Goal: Task Accomplishment & Management: Use online tool/utility

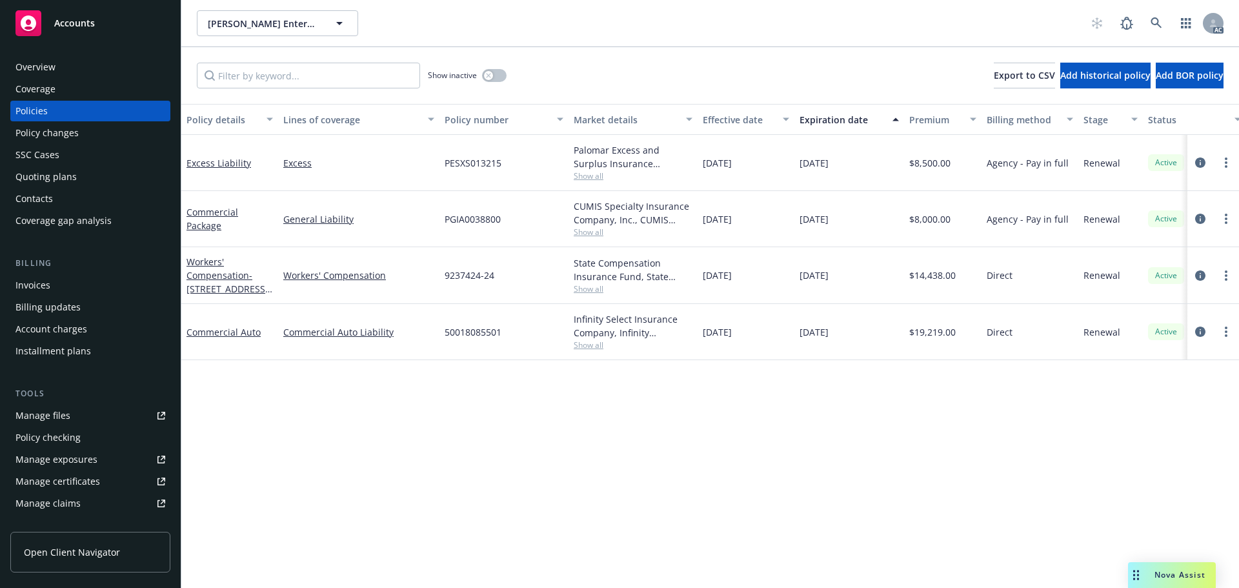
click at [585, 174] on span "Show all" at bounding box center [633, 175] width 119 height 11
click at [473, 412] on div "Policy details Lines of coverage Policy number Market details Effective date Ex…" at bounding box center [710, 346] width 1058 height 484
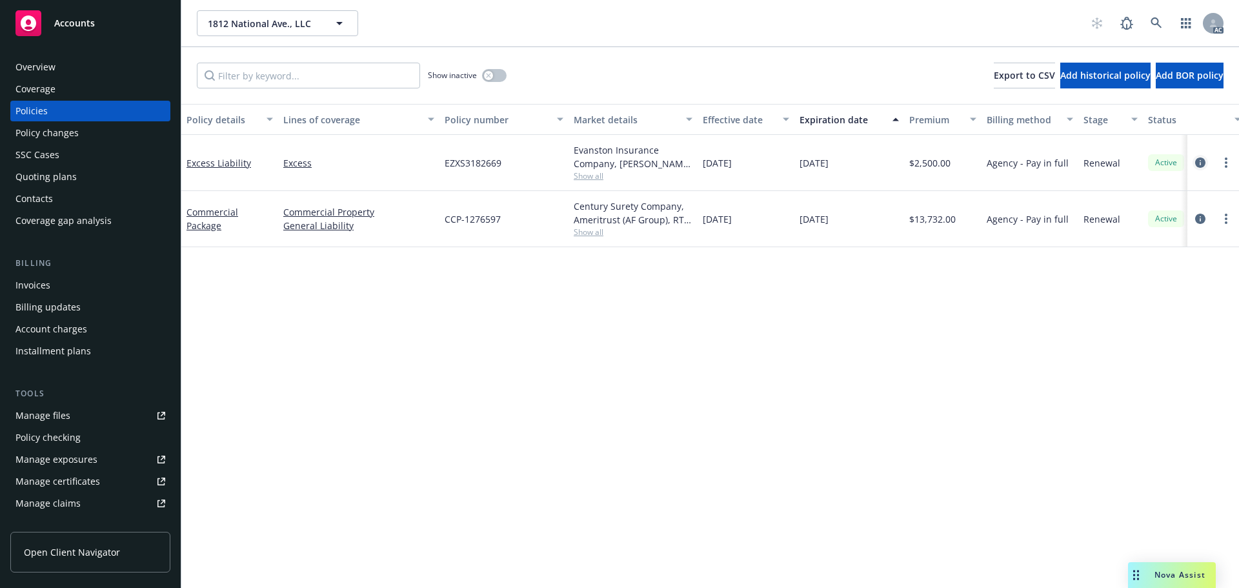
click at [1197, 161] on icon "circleInformation" at bounding box center [1200, 162] width 10 height 10
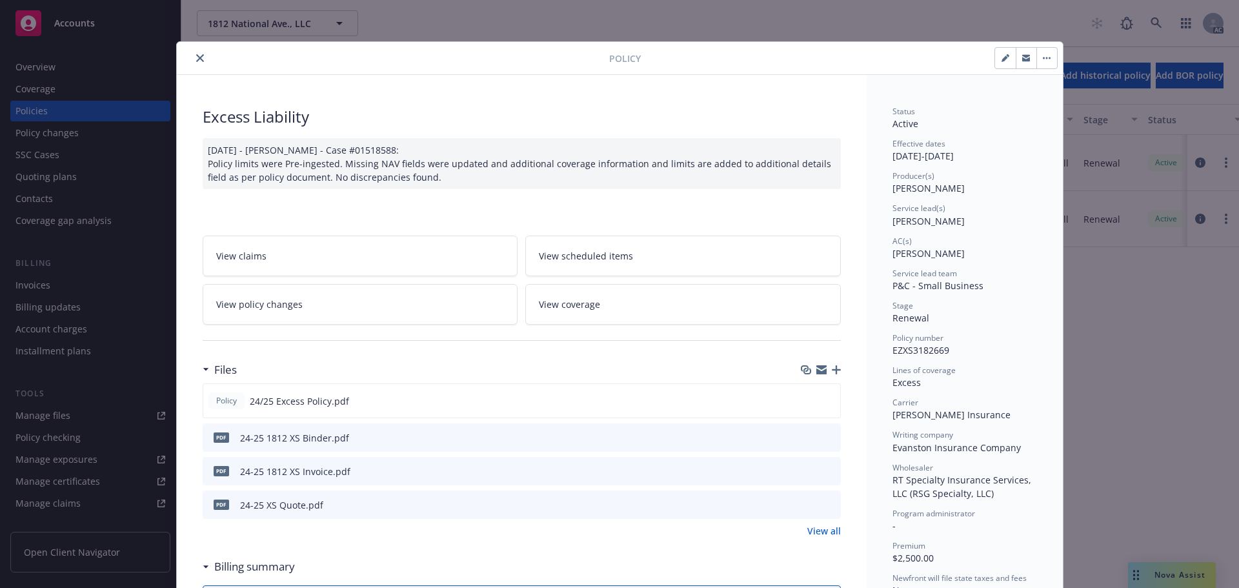
scroll to position [65, 0]
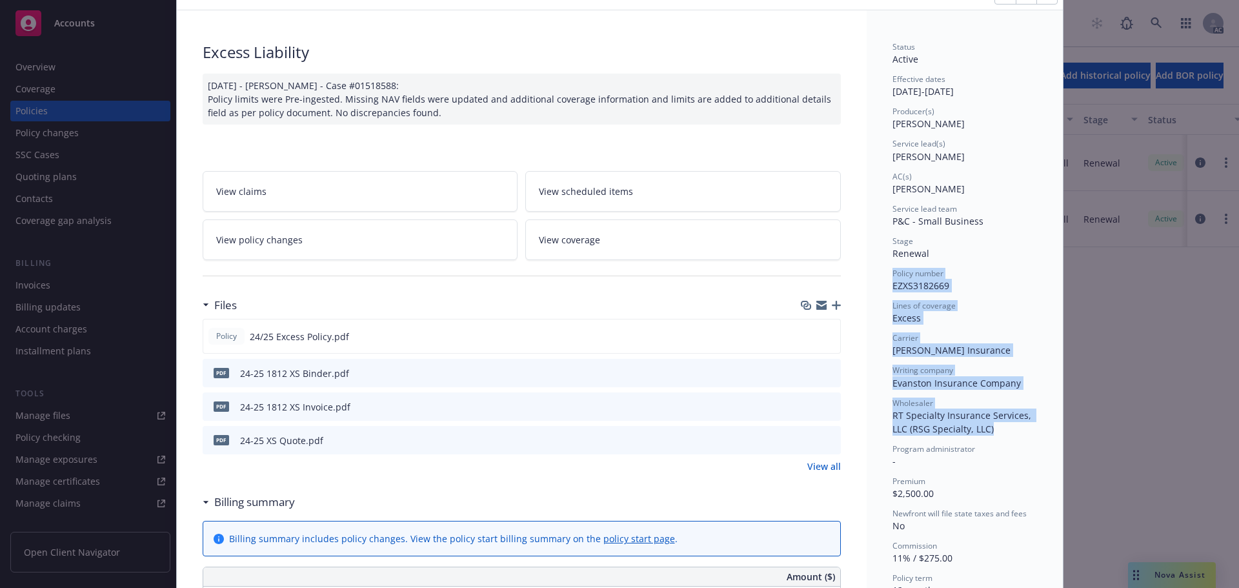
drag, startPoint x: 885, startPoint y: 273, endPoint x: 999, endPoint y: 426, distance: 191.4
copy div "Policy number EZXS3182669 Lines of coverage Excess Carrier Markel Insurance Wri…"
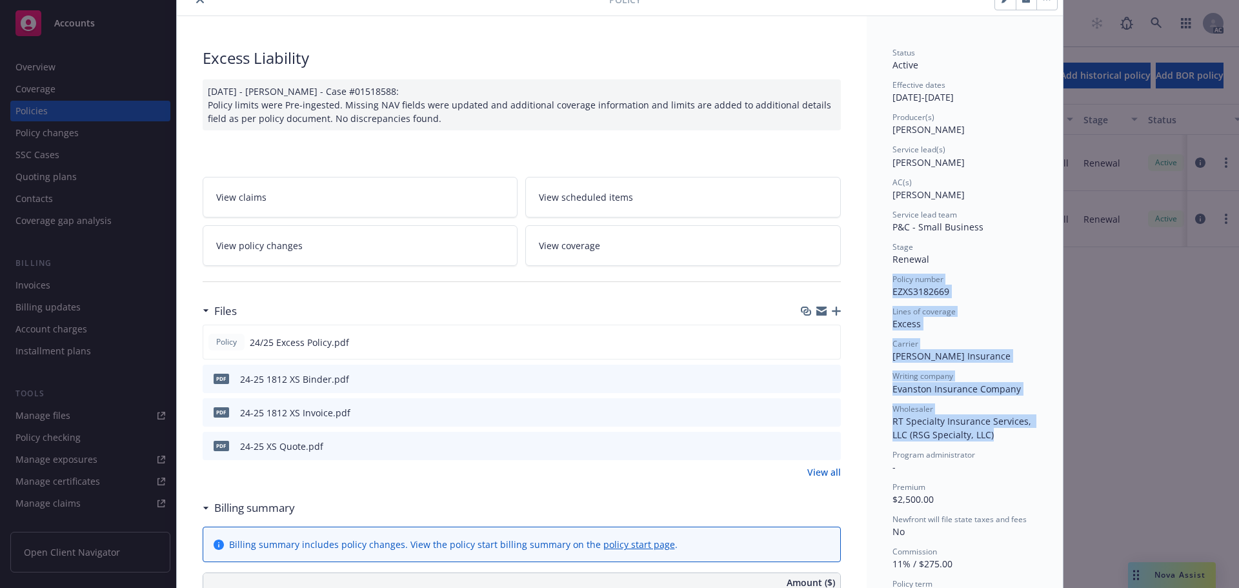
scroll to position [0, 0]
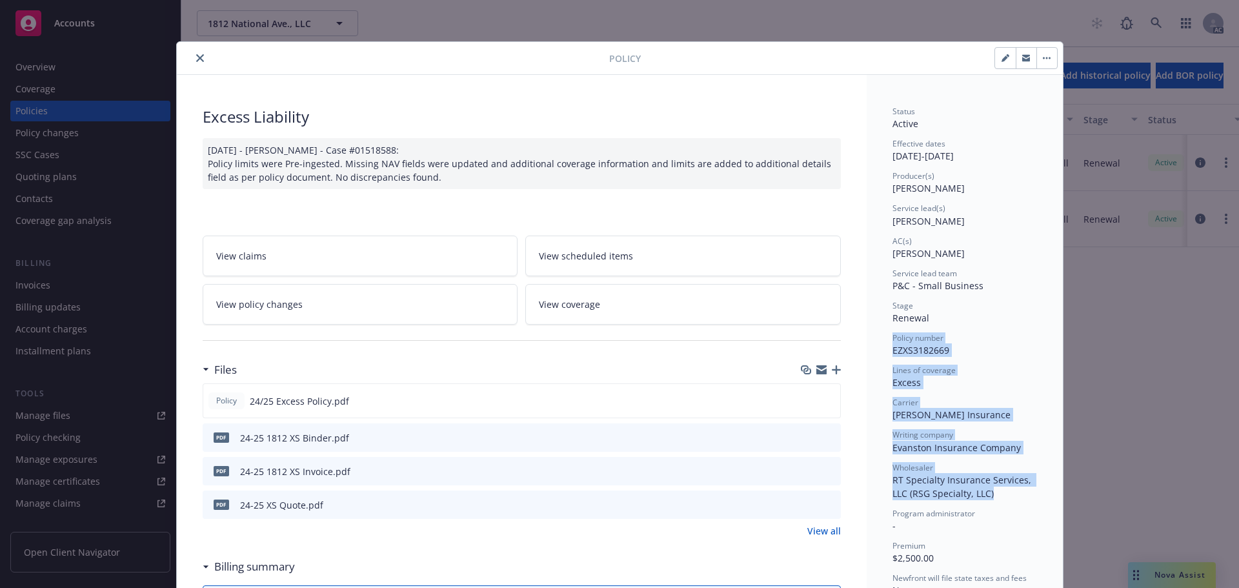
click at [197, 55] on icon "close" at bounding box center [200, 58] width 8 height 8
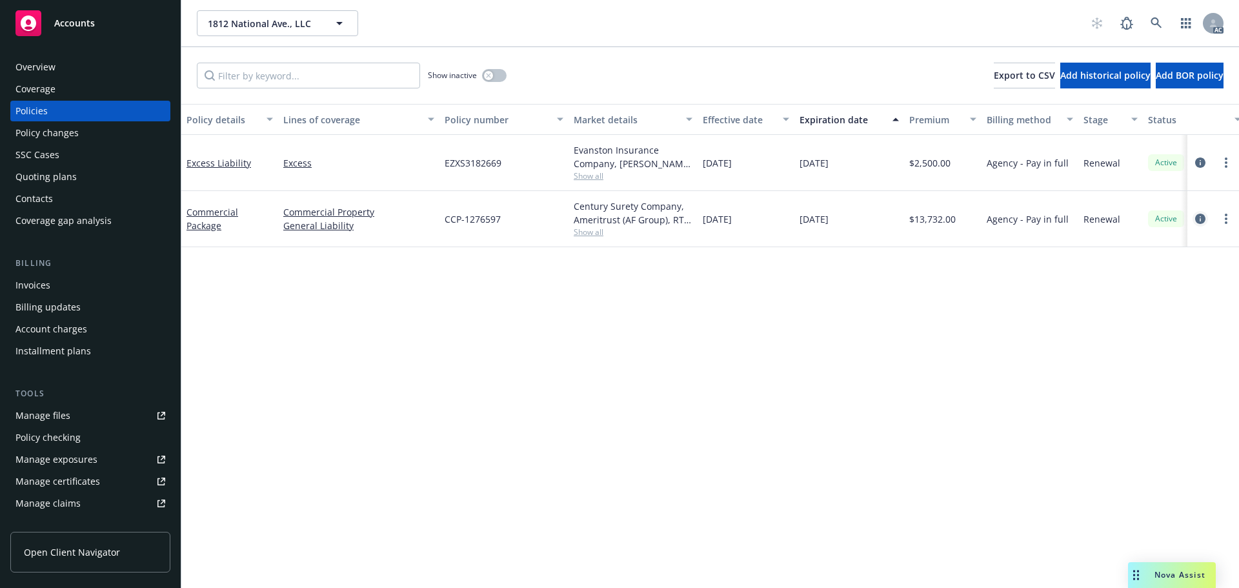
click at [1197, 216] on icon "circleInformation" at bounding box center [1200, 219] width 10 height 10
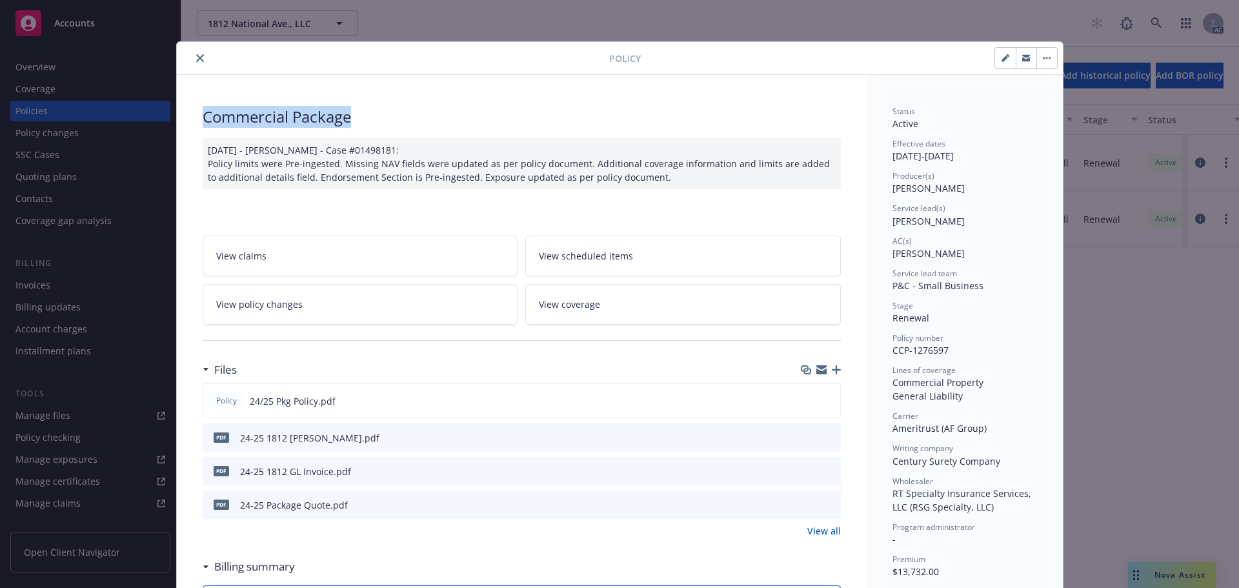
drag, startPoint x: 383, startPoint y: 119, endPoint x: 183, endPoint y: 113, distance: 200.1
copy div "Commercial Package"
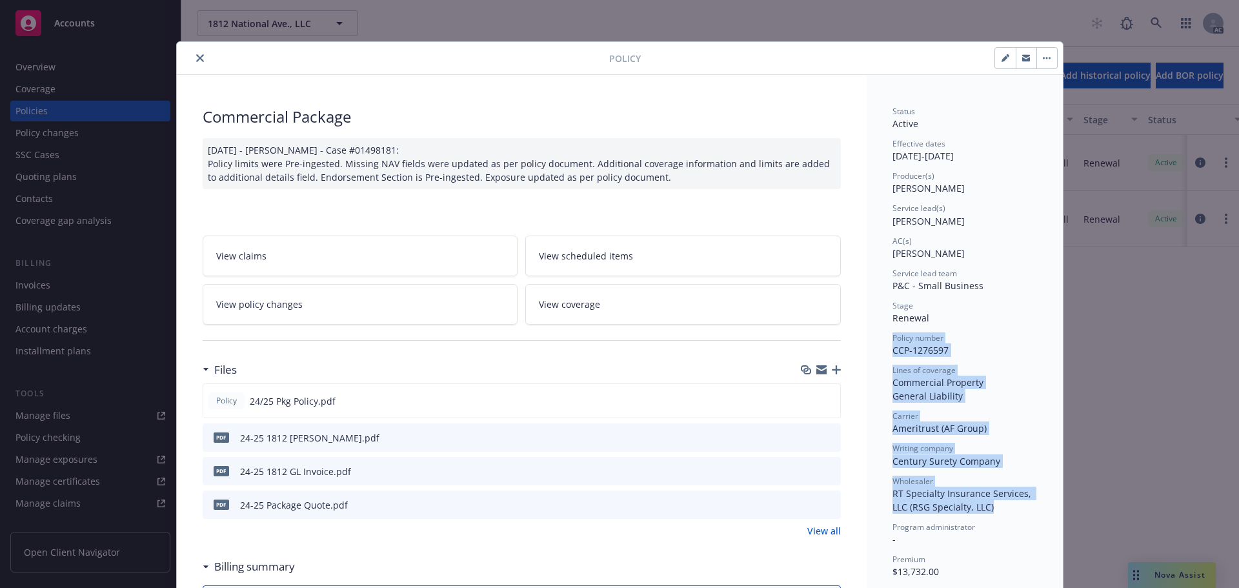
drag, startPoint x: 882, startPoint y: 339, endPoint x: 994, endPoint y: 508, distance: 202.0
copy div "Policy number CCP-1276597 Lines of coverage Commercial Property General Liabili…"
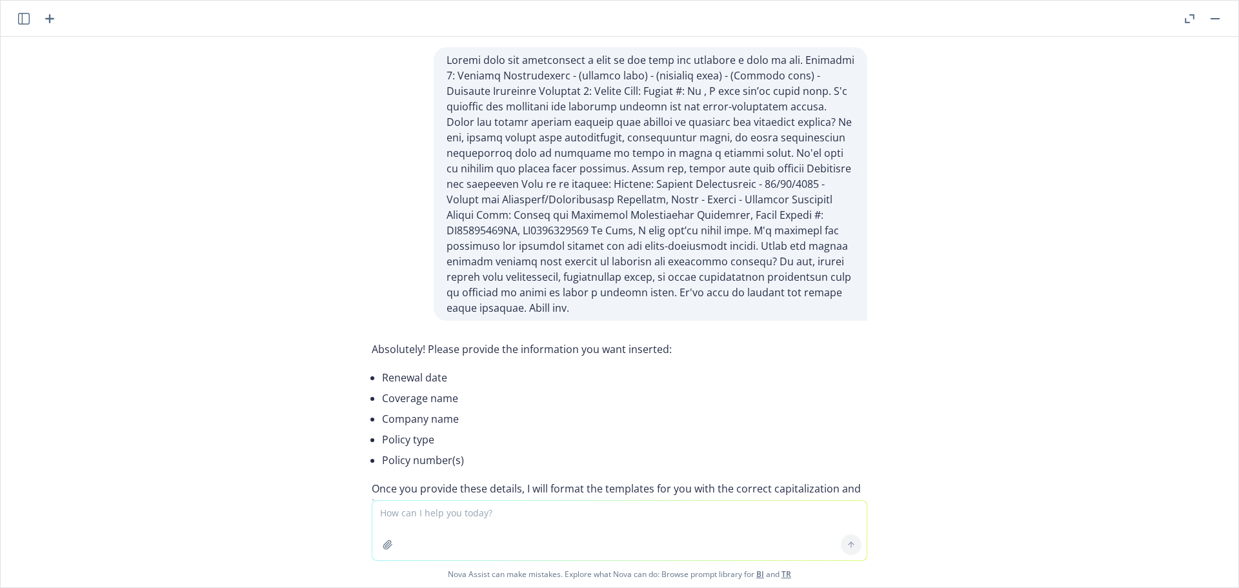
scroll to position [68892, 0]
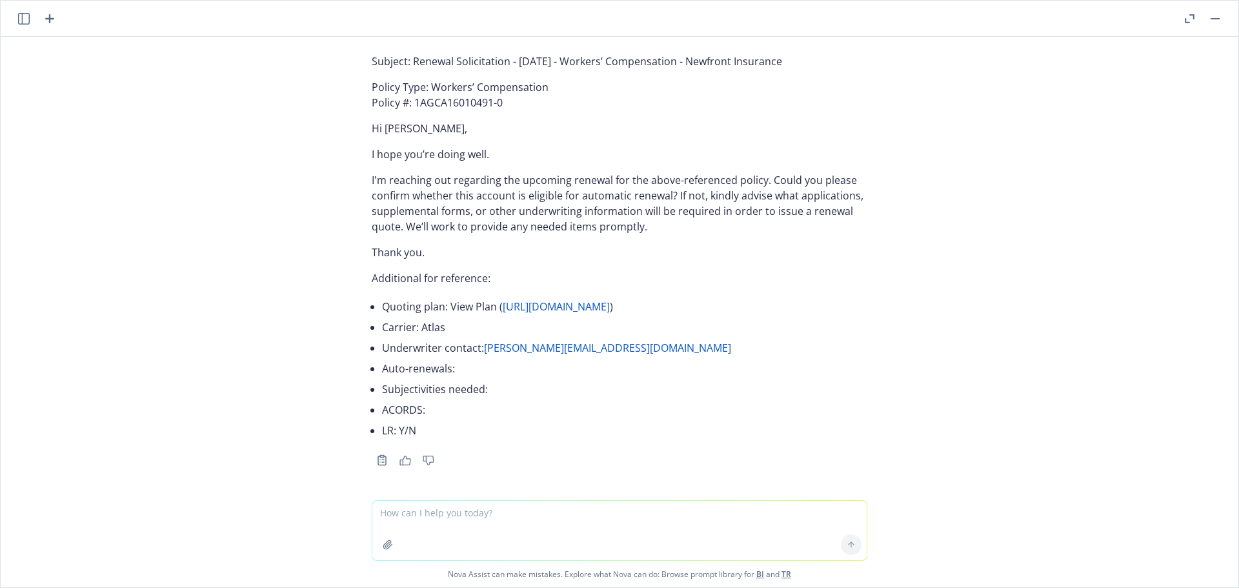
click at [451, 508] on textarea at bounding box center [619, 530] width 494 height 59
paste textarea "12/31/25 - 1812 National Ave., LLC - COMMERCIAL_PACKAGE, EXCESS_LIABILITY Descr…"
type textarea "12/31/25 - 1812 National Ave., LLC - COMMERCIAL_PACKAGE, EXCESS_LIABILITY Descr…"
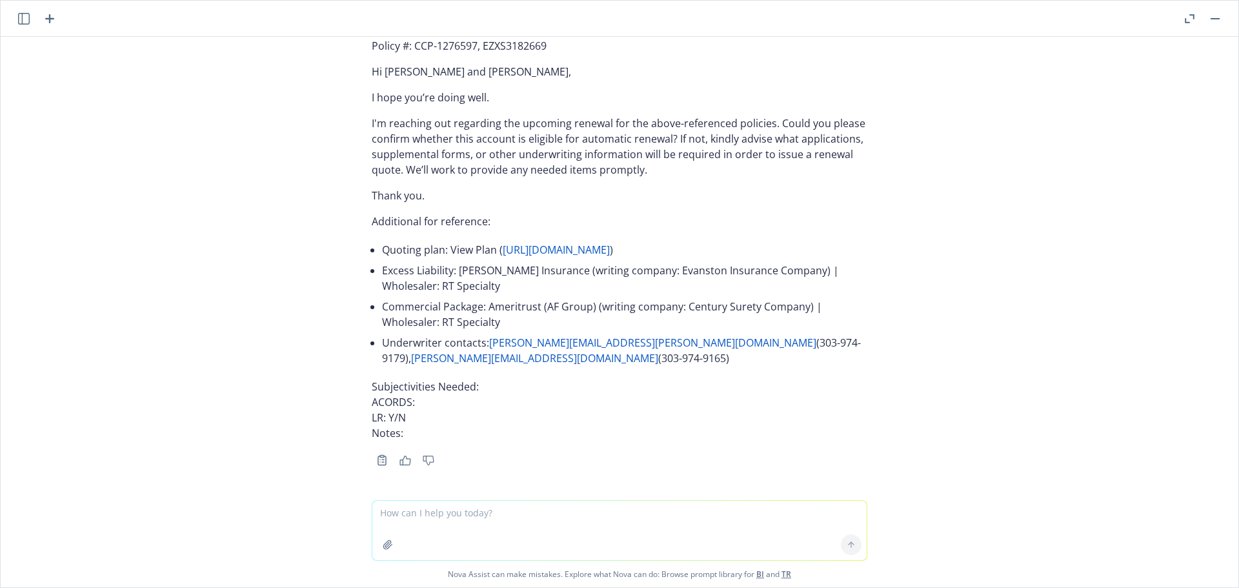
scroll to position [69579, 0]
drag, startPoint x: 544, startPoint y: 397, endPoint x: 543, endPoint y: 404, distance: 6.6
drag, startPoint x: 499, startPoint y: 180, endPoint x: 405, endPoint y: 165, distance: 95.4
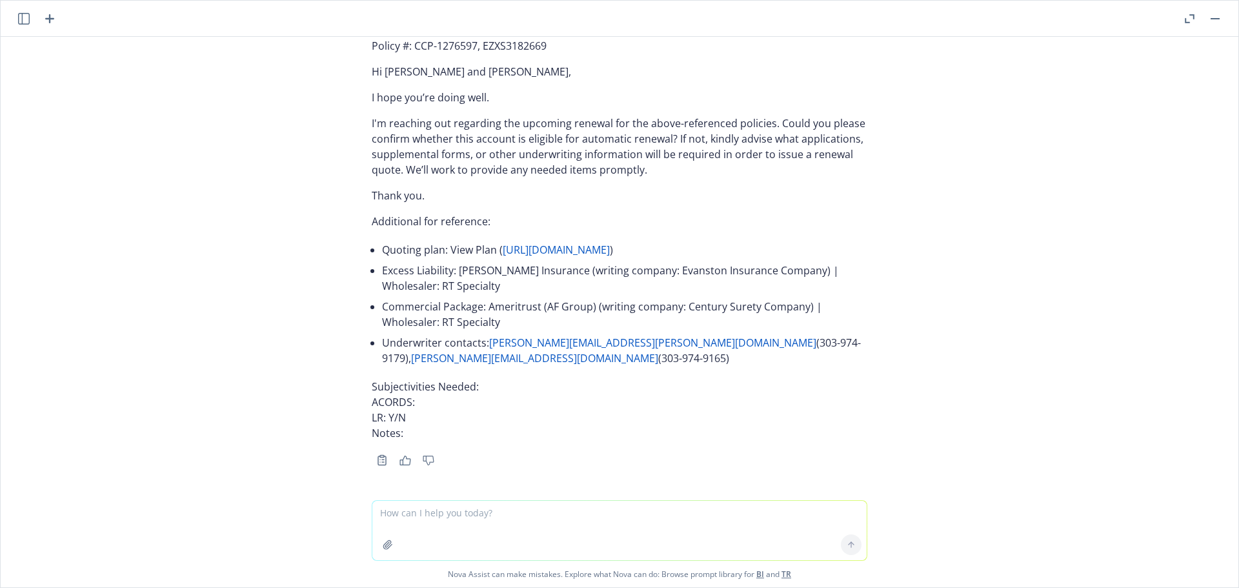
copy p "Renewal Solicitation - 12/31/2025 - Commercial Package, Excess Liability - 1812…"
drag, startPoint x: 296, startPoint y: 227, endPoint x: 305, endPoint y: 226, distance: 8.4
click at [298, 227] on div "Absolutely! Please provide the information you want inserted: Renewal date Cove…" at bounding box center [620, 268] width 1238 height 463
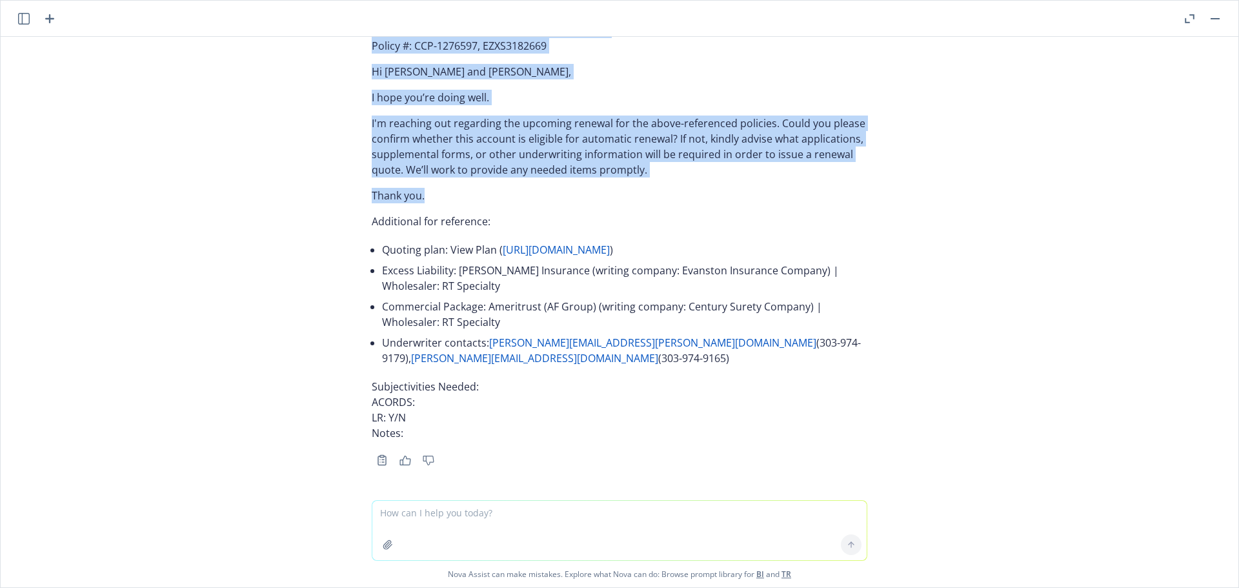
drag, startPoint x: 361, startPoint y: 208, endPoint x: 496, endPoint y: 365, distance: 207.3
click at [496, 365] on div "Subject: Renewal Solicitation - 12/31/2025 - Commercial Package, Excess Liabili…" at bounding box center [619, 222] width 516 height 493
copy div "Policy Type: Commercial Package, Excess Liability Policy #: CCP-1276597, EZXS31…"
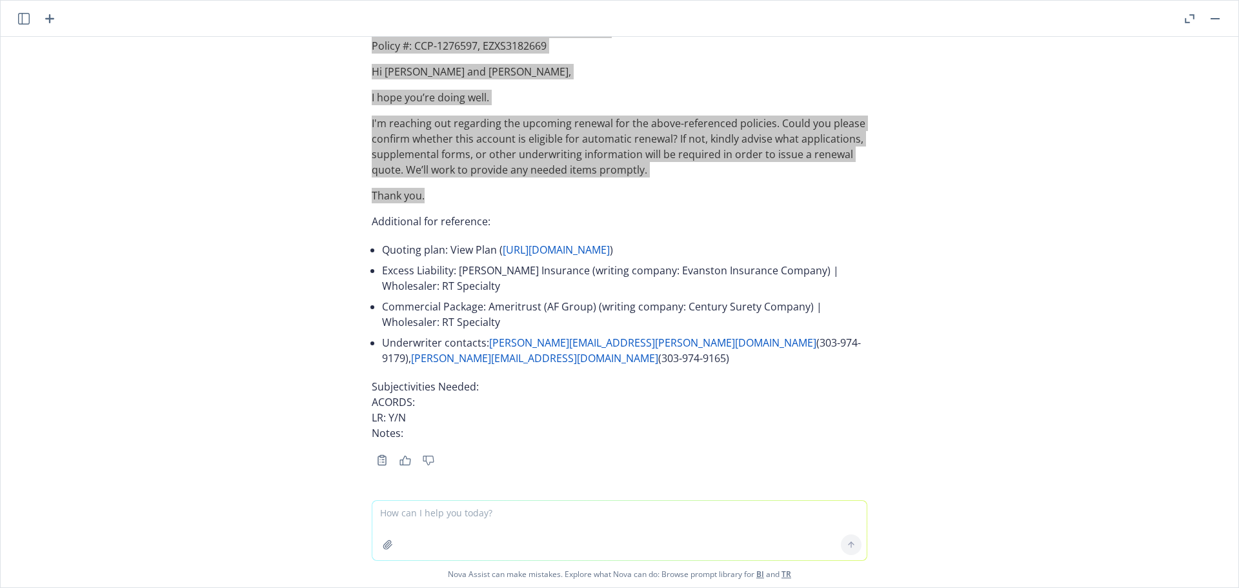
scroll to position [69643, 0]
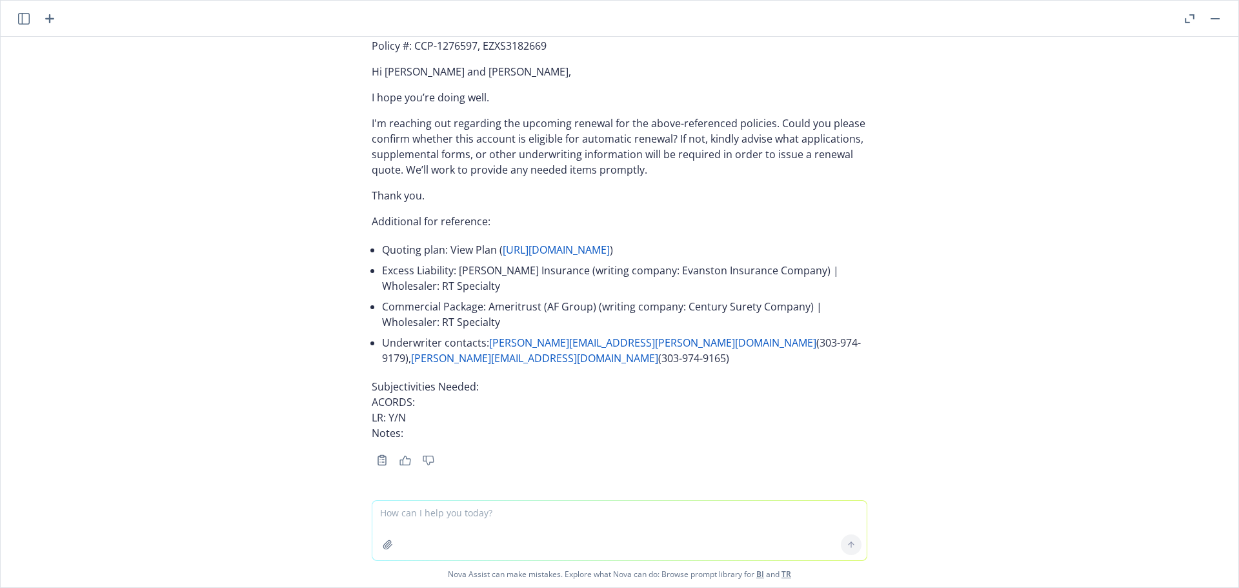
click at [443, 508] on textarea at bounding box center [619, 530] width 494 height 59
paste textarea "01/01/26 - Cornerstone Construction Group, Inc. - WORKERS_COMPENSATION Descript…"
type textarea "01/01/26 - Cornerstone Construction Group, Inc. - WORKERS_COMPENSATION Descript…"
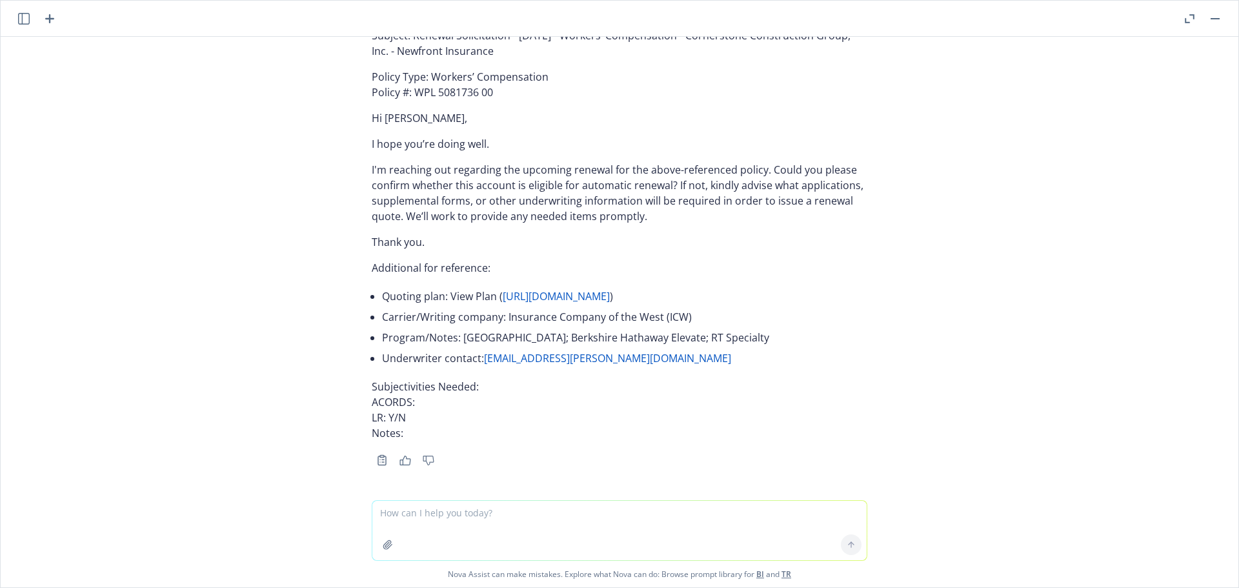
scroll to position [70190, 0]
drag, startPoint x: 506, startPoint y: 228, endPoint x: 406, endPoint y: 213, distance: 101.2
click at [406, 59] on p "Subject: Renewal Solicitation - 01/01/2026 - Workers’ Compensation - Cornerston…" at bounding box center [620, 43] width 496 height 31
copy p "Renewal Solicitation - 01/01/2026 - Workers’ Compensation - Cornerstone Constru…"
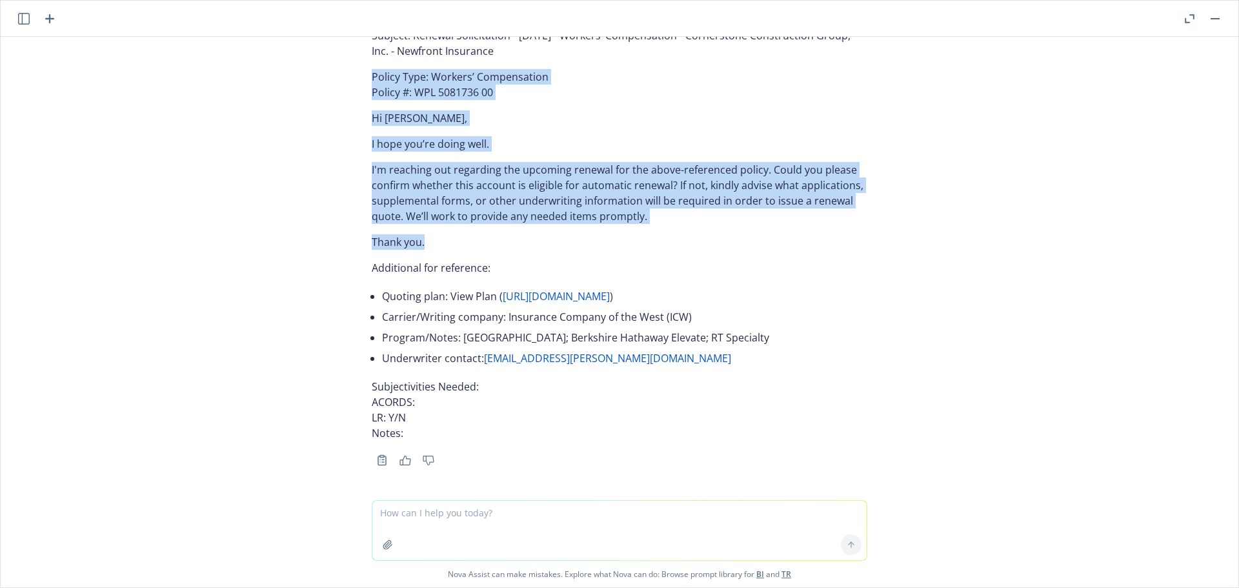
drag, startPoint x: 352, startPoint y: 252, endPoint x: 468, endPoint y: 419, distance: 203.1
click at [468, 419] on div "Absolutely! Please provide the information you want inserted: Renewal date Cove…" at bounding box center [620, 268] width 1238 height 463
copy div "Policy Type: Workers’ Compensation Policy #: WPL 5081736 00 Hi Luda, I hope you…"
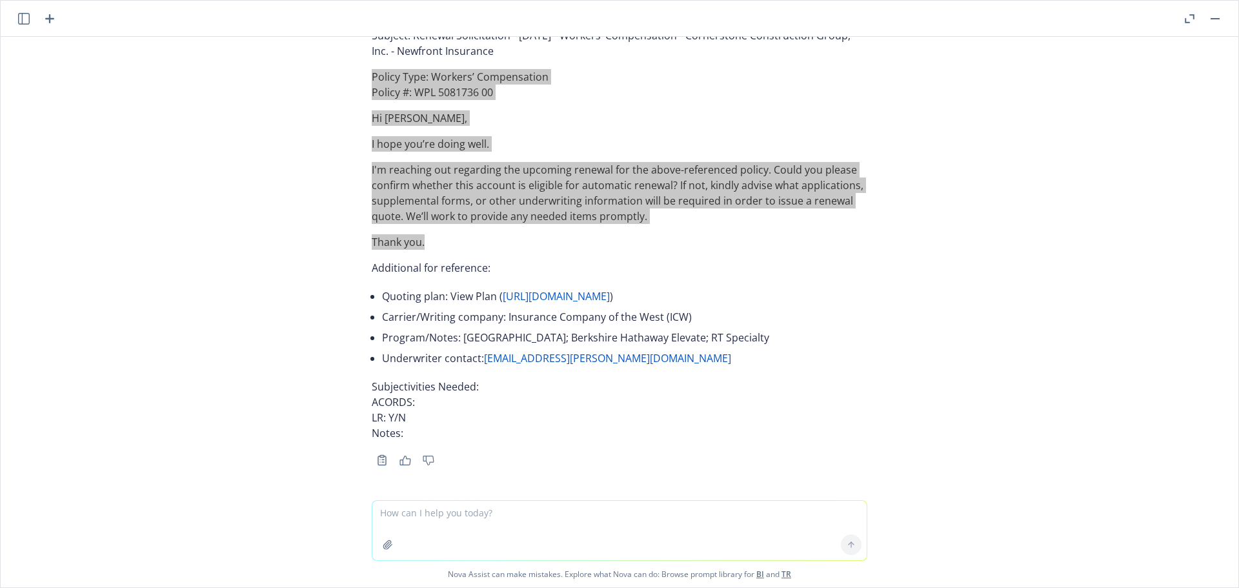
scroll to position [70384, 0]
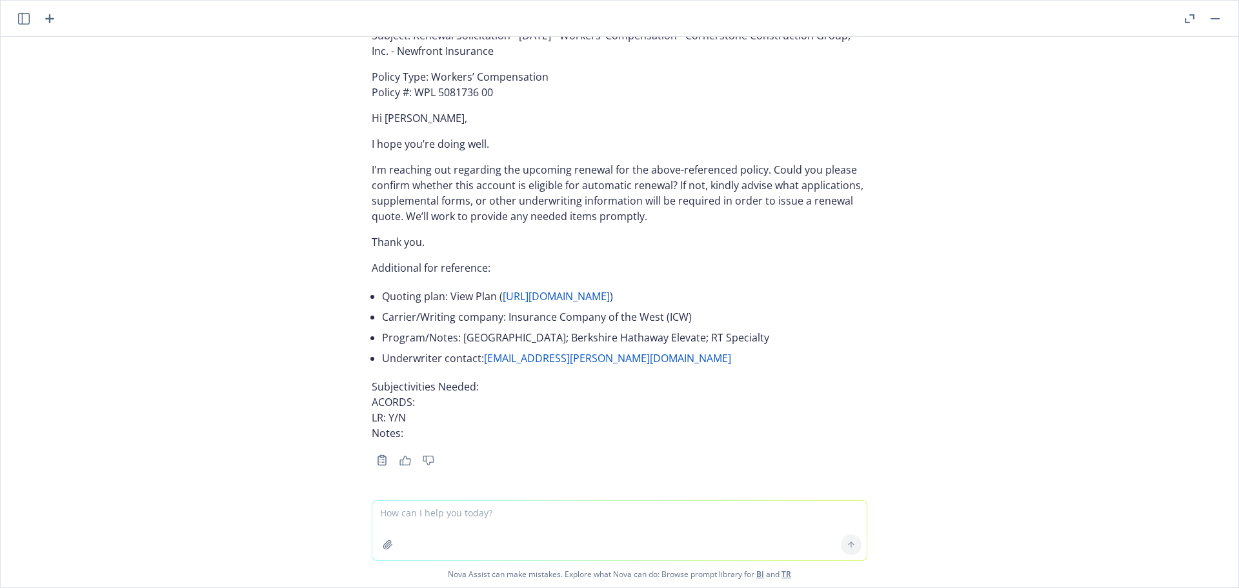
click at [463, 523] on textarea at bounding box center [619, 530] width 494 height 59
paste textarea "Your quoting plan: https://dash.newfront.com/quoting/4f498d27-4a98-4c24-9ae5-94…"
type textarea "Your quoting plan: https://dash.newfront.com/quoting/4f498d27-4a98-4c24-9ae5-94…"
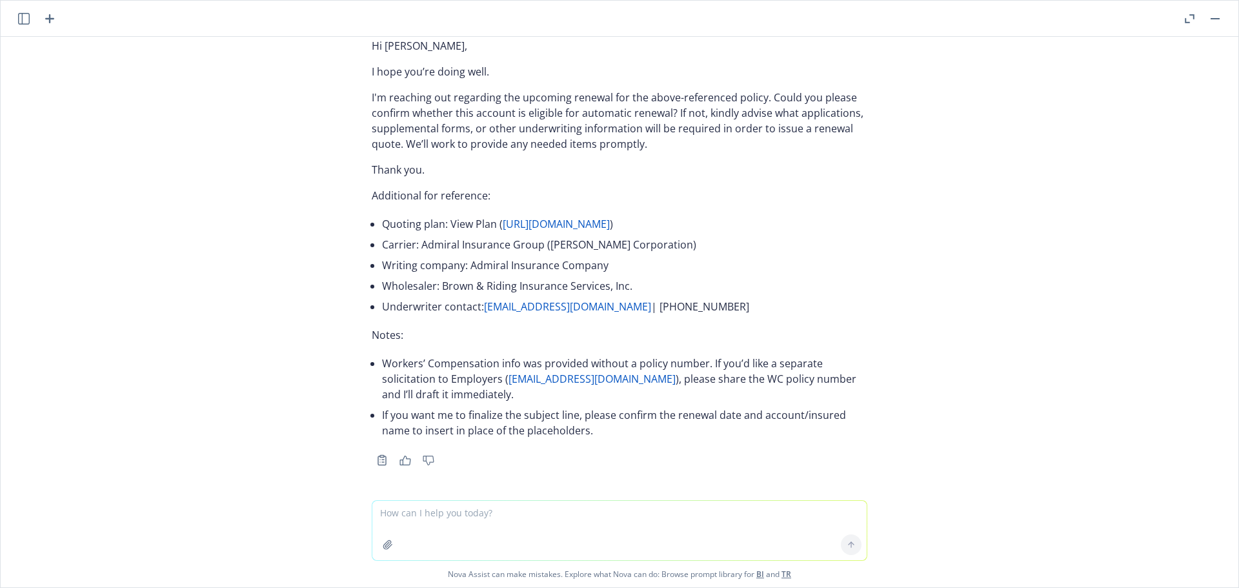
scroll to position [71243, 0]
click at [436, 513] on textarea at bounding box center [619, 530] width 494 height 59
paste textarea "Policy number EIG 5456909 01 Lines of coverage Workers' Compensation Carrier Em…"
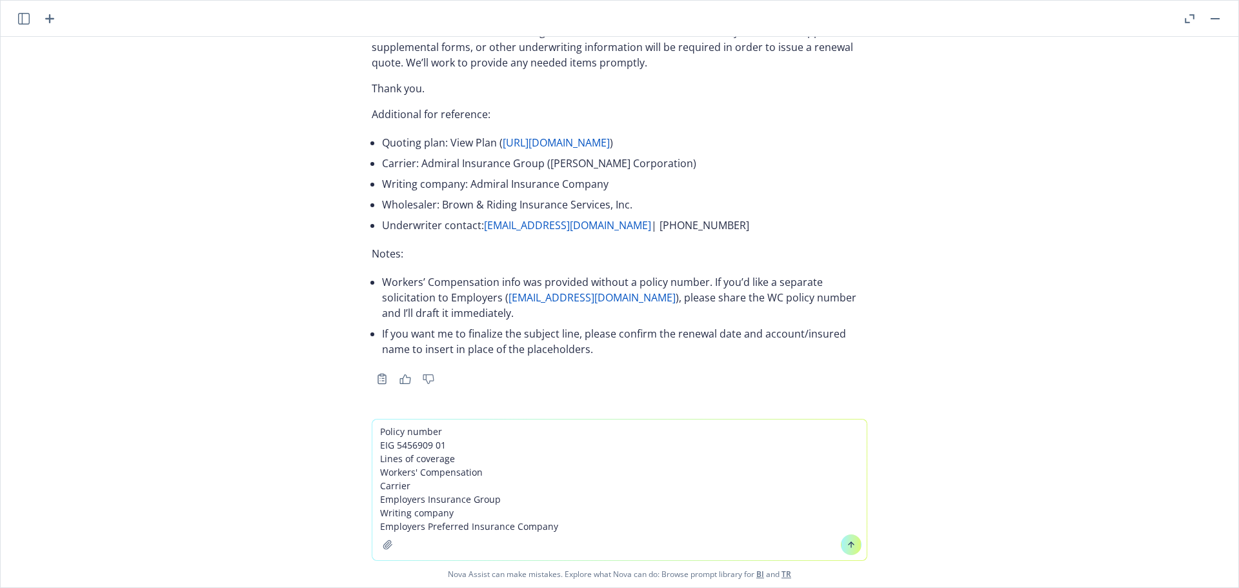
scroll to position [71325, 0]
click at [599, 528] on textarea "Policy number EIG 5456909 01 Lines of coverage Workers' Compensation Carrier Em…" at bounding box center [619, 489] width 494 height 141
paste textarea "mcastro@employers.com"
type textarea "Policy number EIG 5456909 01 Lines of coverage Workers' Compensation Carrier Em…"
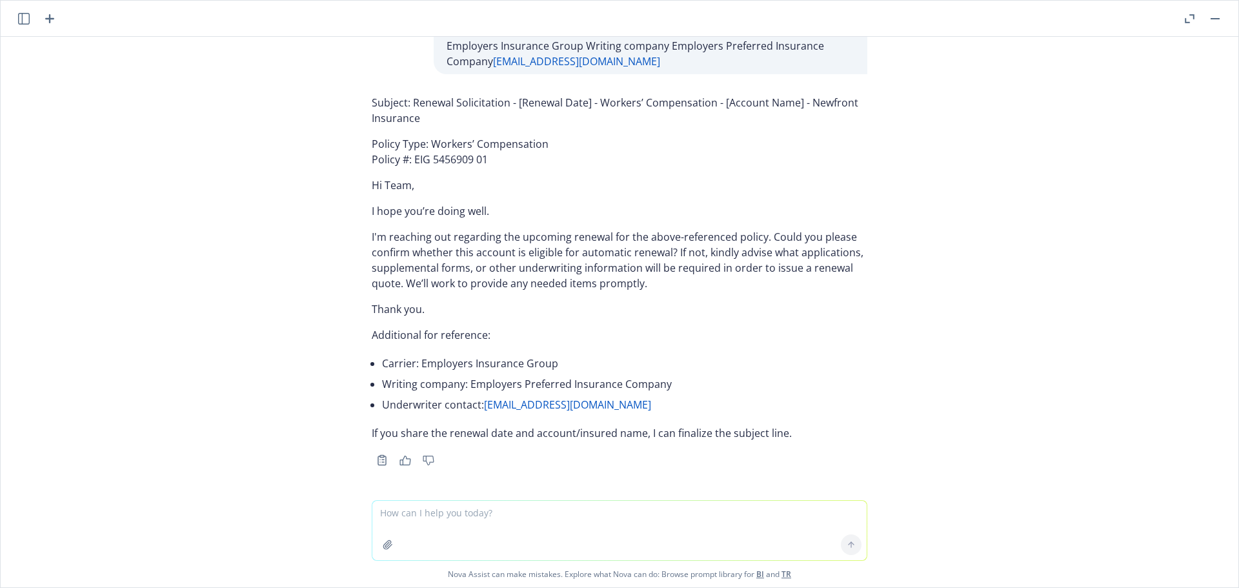
scroll to position [71517, 0]
drag, startPoint x: 414, startPoint y: 529, endPoint x: 416, endPoint y: 520, distance: 9.4
click at [414, 527] on textarea at bounding box center [619, 530] width 494 height 59
paste textarea "01/03/26 - CZM Restaurants, Inc. - EMPLOYMENT_PRACTICES_LIABILITY, WORKERS_COMP…"
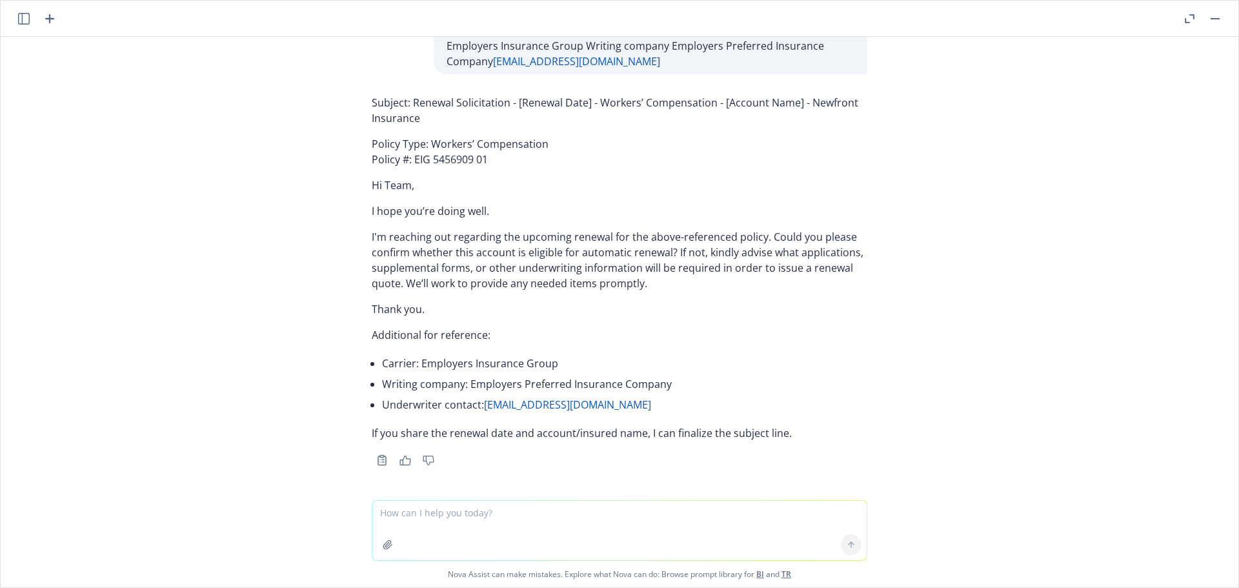
type textarea "01/03/26 - CZM Restaurants, Inc. - EMPLOYMENT_PRACTICES_LIABILITY, WORKERS_COMP…"
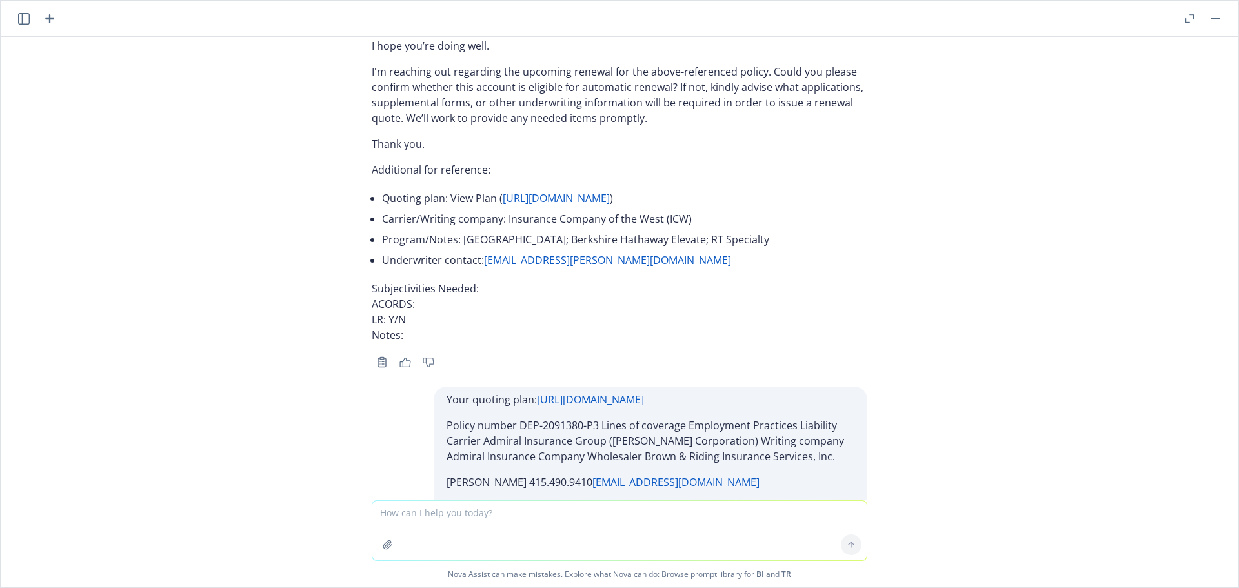
scroll to position [72482, 0]
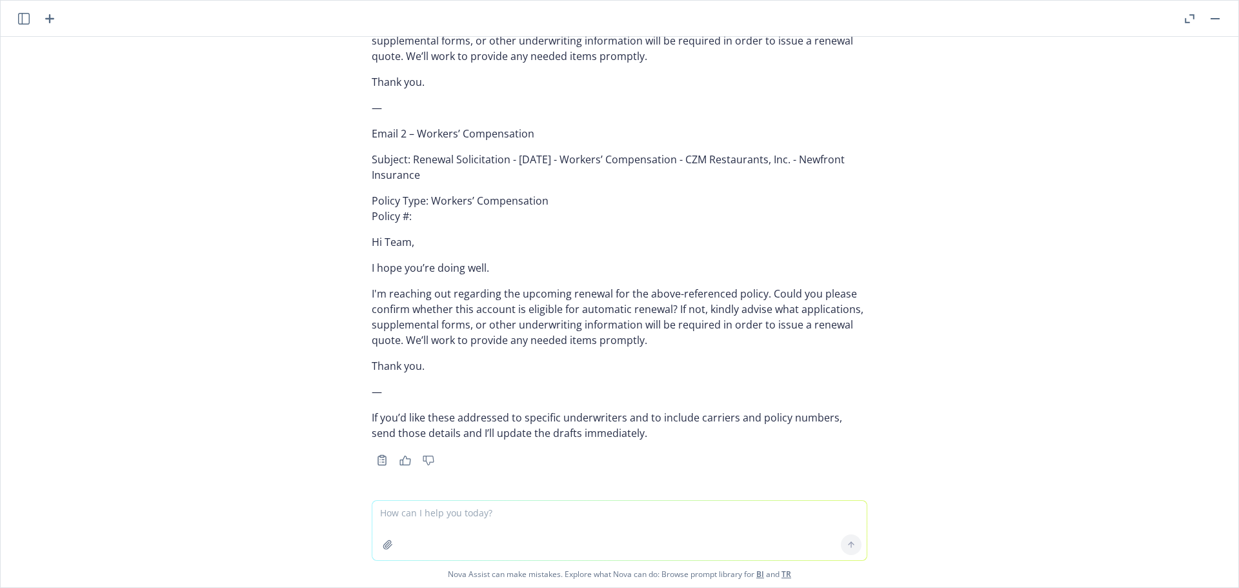
drag, startPoint x: 418, startPoint y: 194, endPoint x: 410, endPoint y: 170, distance: 25.3
click at [410, 170] on p "Subject: Renewal Solicitation - 01/03/2026 - Workers’ Compensation - CZM Restau…" at bounding box center [620, 167] width 496 height 31
drag, startPoint x: 436, startPoint y: 176, endPoint x: 405, endPoint y: 154, distance: 38.5
click at [405, 154] on p "Subject: Renewal Solicitation - 01/03/2026 - Workers’ Compensation - CZM Restau…" at bounding box center [620, 167] width 496 height 31
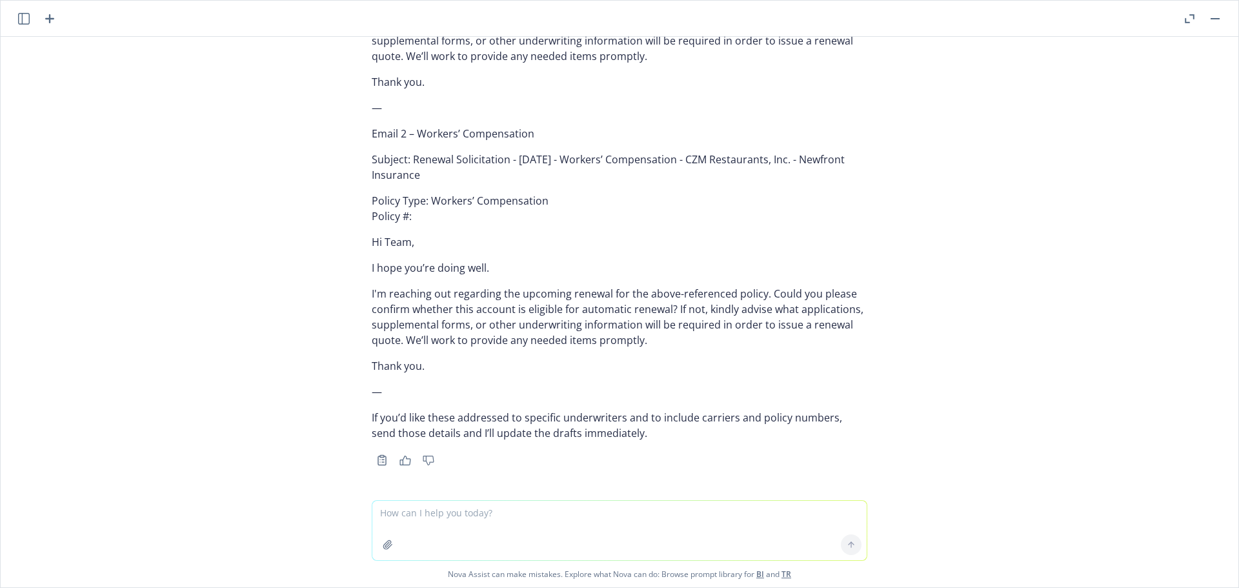
copy p "Renewal Solicitation - 01/03/2026 - Workers’ Compensation - CZM Restaurants, In…"
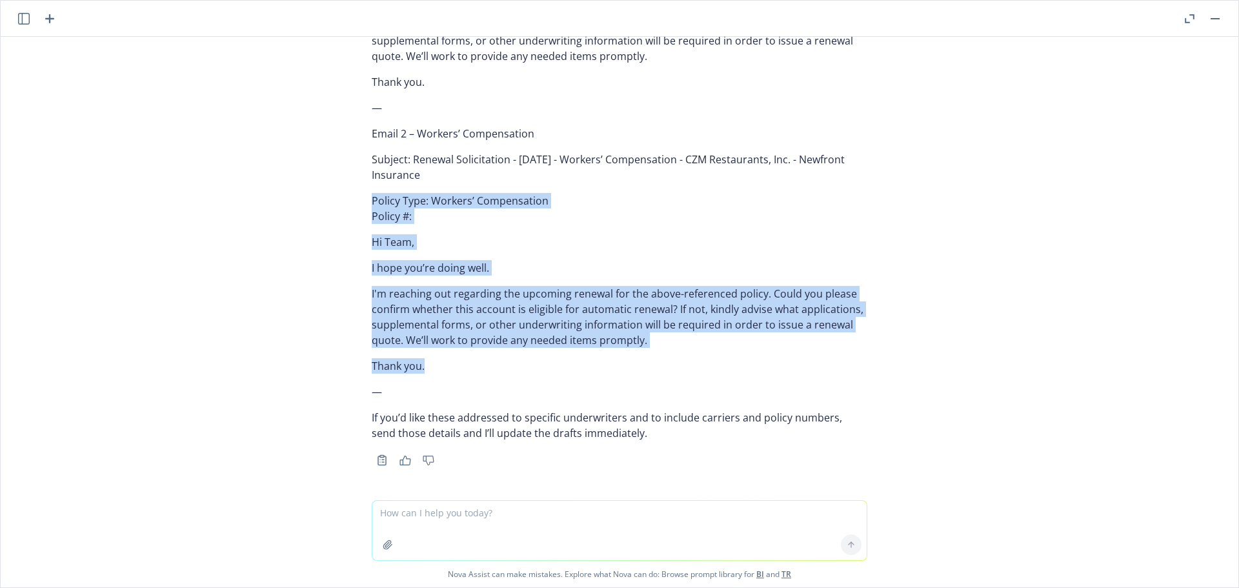
drag, startPoint x: 359, startPoint y: 199, endPoint x: 457, endPoint y: 358, distance: 186.6
click at [457, 358] on div "Here are two separate renewal solicitation emails (one per coverage). Since no …" at bounding box center [619, 119] width 516 height 699
copy div "Policy Type: Workers’ Compensation Policy #: Hi Team, I hope you’re doing well.…"
click at [566, 334] on p "I'm reaching out regarding the upcoming renewal for the above-referenced policy…" at bounding box center [620, 317] width 496 height 62
copy div "Policy Type: Workers’ Compensation Policy #: Hi Team, I hope you’re doing well.…"
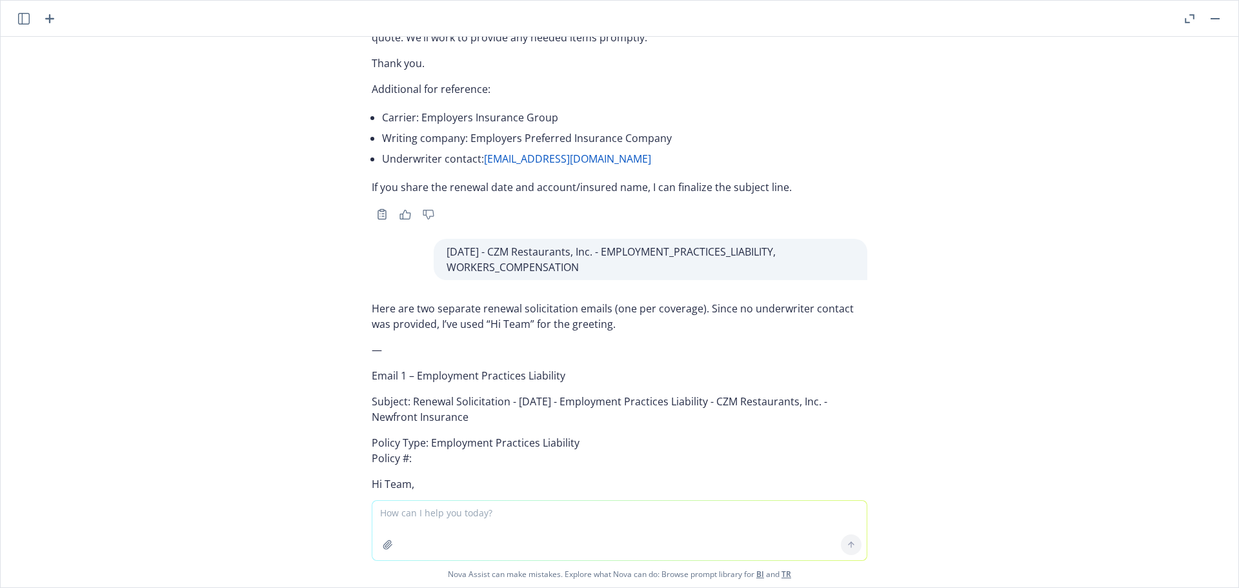
scroll to position [71579, 0]
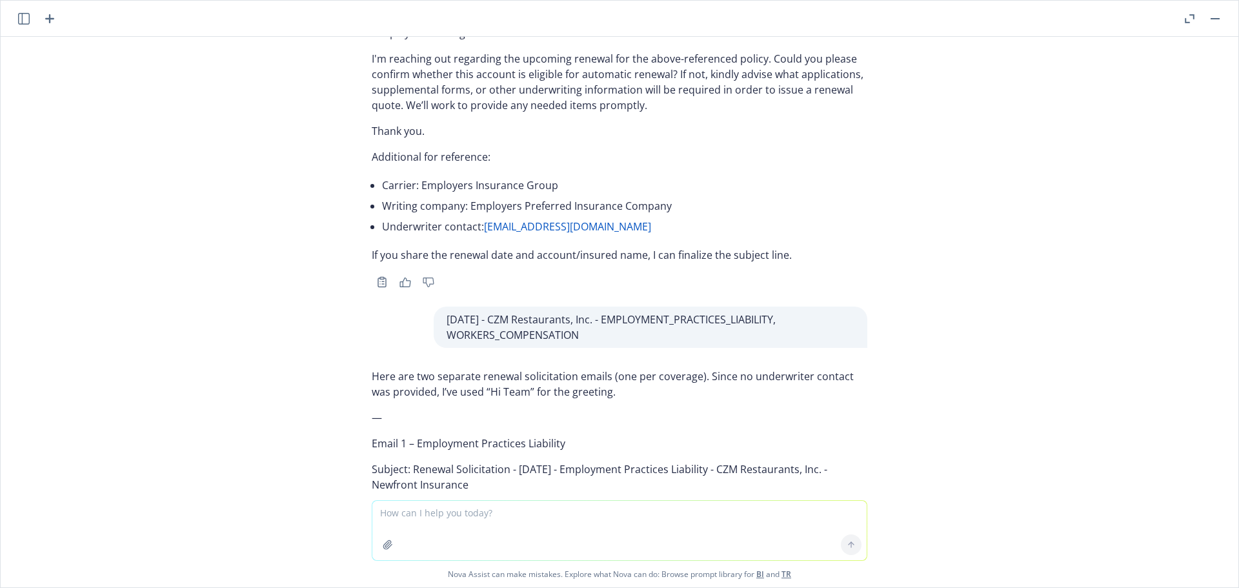
drag, startPoint x: 486, startPoint y: 290, endPoint x: 406, endPoint y: 287, distance: 80.0
copy p "EIG 5456909 01"
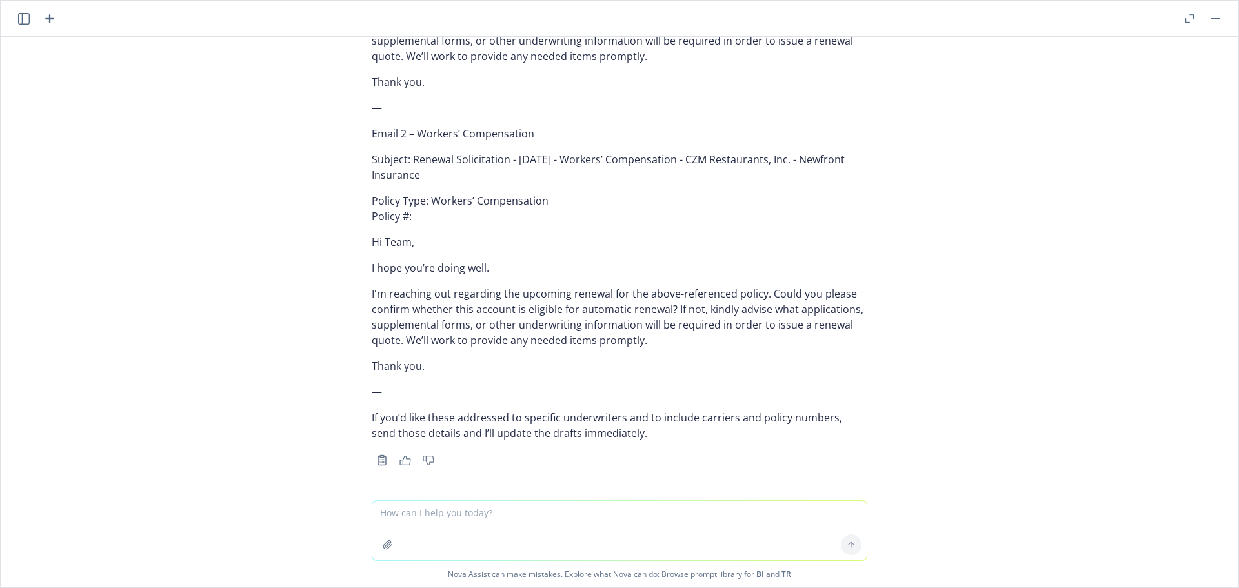
scroll to position [72482, 0]
click at [472, 516] on textarea at bounding box center [619, 530] width 494 height 59
paste textarea "01/03/26 - CZM Restaurants, Inc. - EMPLOYMENT_PRACTICES_LIABILITY, WORKERS_COMP…"
type textarea "01/03/26 - CZM Restaurants, Inc. - EMPLOYMENT_PRACTICES_LIABILITY, WORKERS_COMP…"
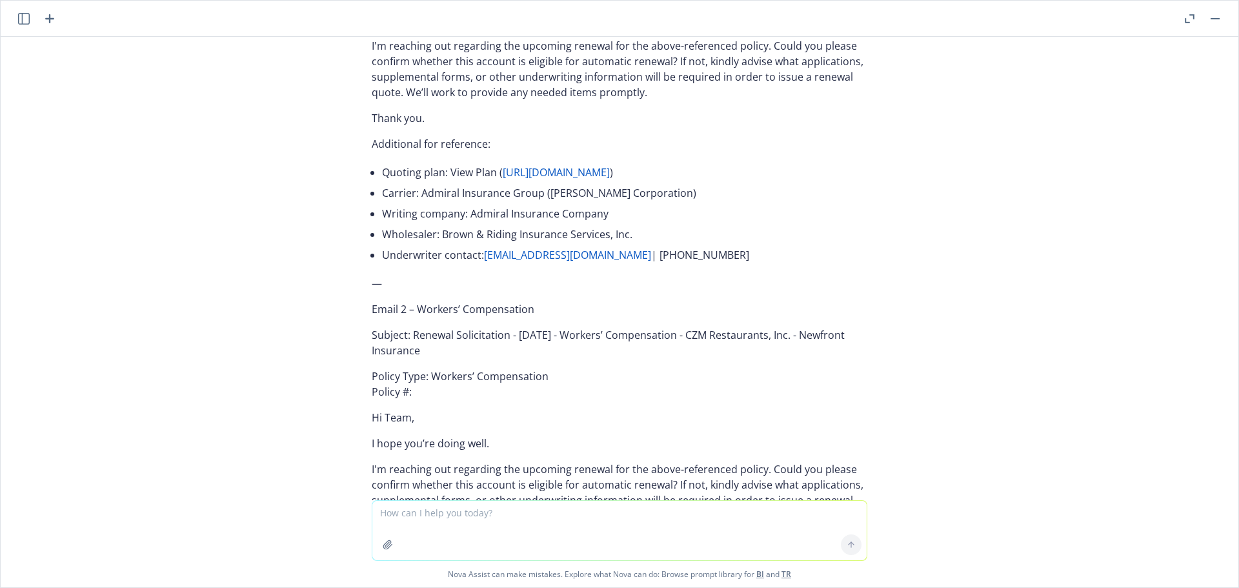
scroll to position [73071, 0]
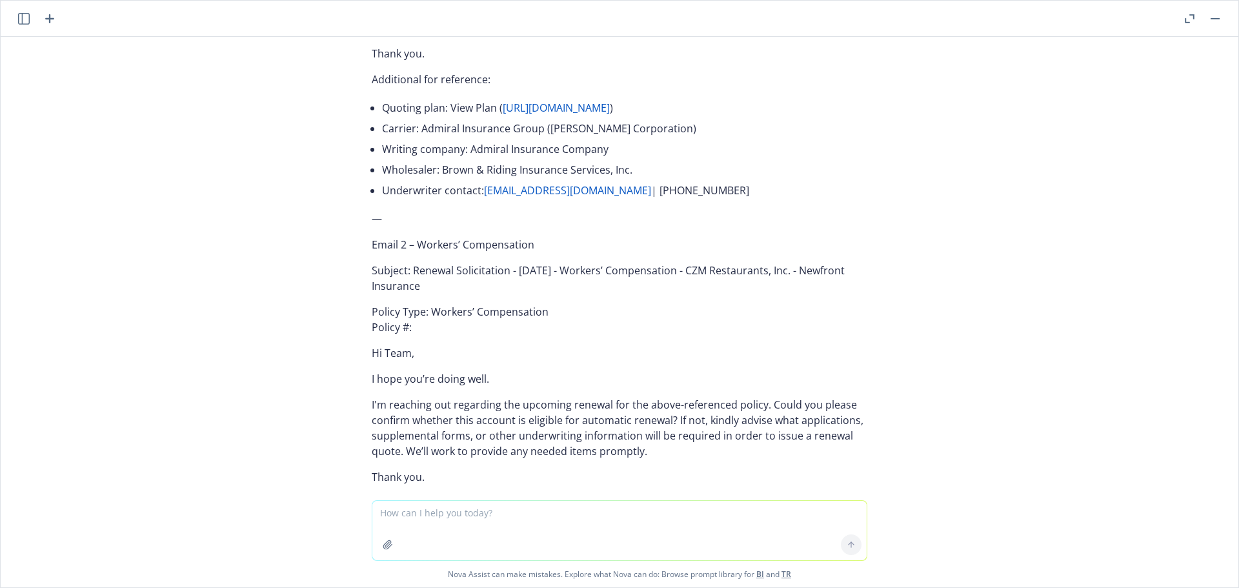
drag, startPoint x: 477, startPoint y: 186, endPoint x: 405, endPoint y: 170, distance: 74.7
copy p "Renewal Solicitation - 01/03/2026 - Employment Practices Liability - CZM Restau…"
drag, startPoint x: 363, startPoint y: 218, endPoint x: 561, endPoint y: 379, distance: 255.0
click at [561, 379] on div "Here are two separate renewal solicitation emails, one for each coverage. I’ve …" at bounding box center [619, 153] width 516 height 854
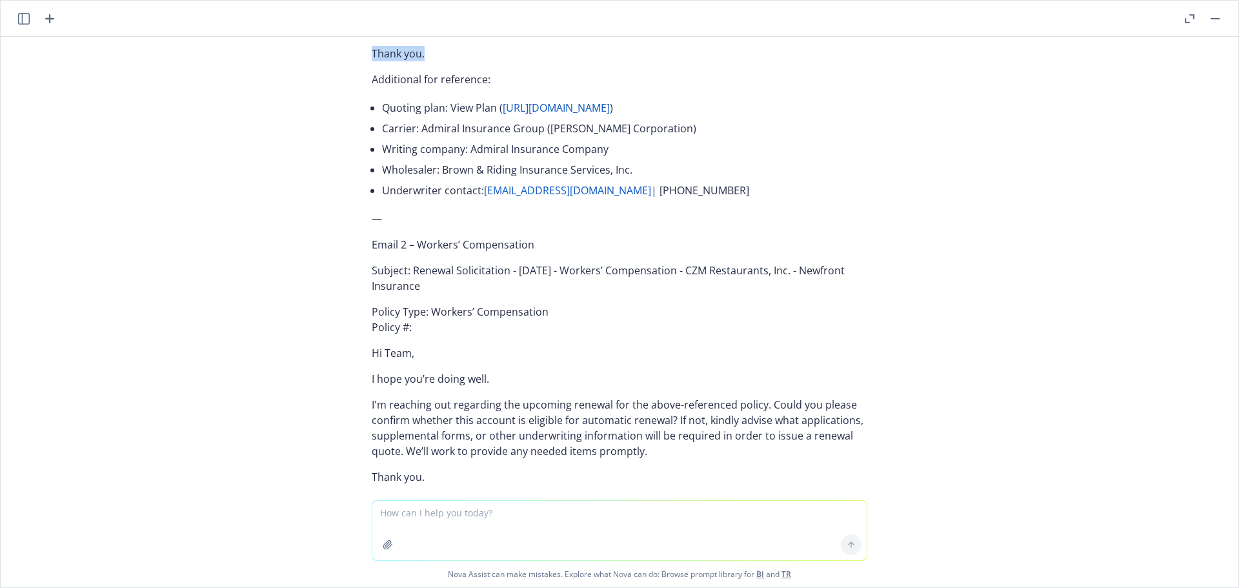
copy div "Policy Type: Employment Practices Liability Policy #: DEP-2091380-P3 Hi Carole,…"
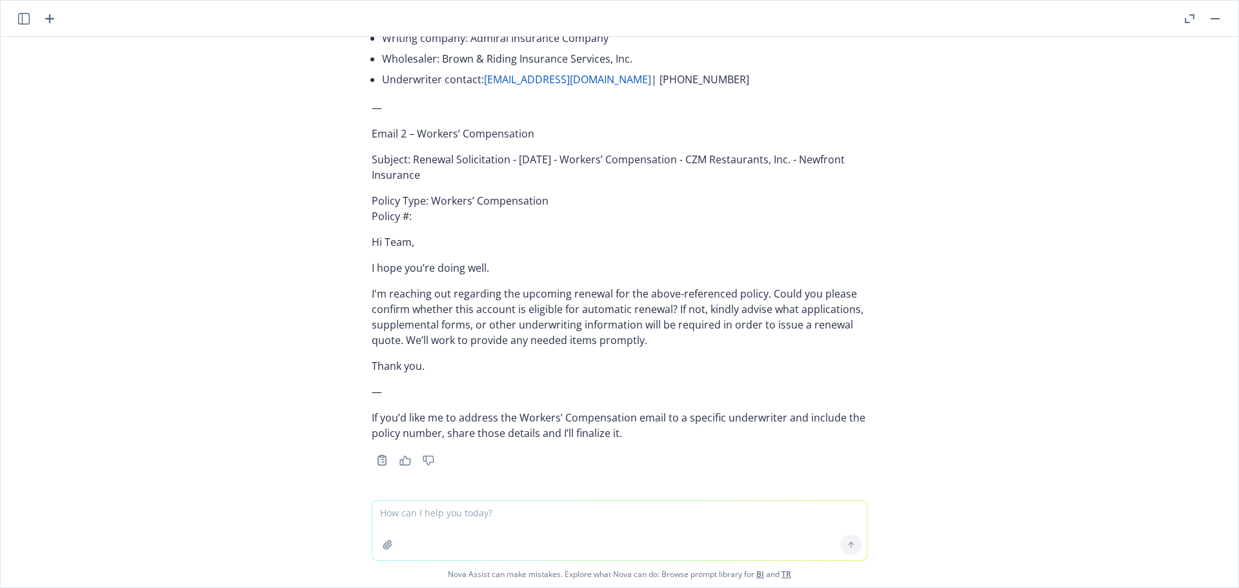
scroll to position [73522, 0]
click at [586, 517] on textarea at bounding box center [619, 530] width 494 height 59
paste textarea "01/04/26 - McCormack Roofing Construction & Energy Solutions - GENERAL_LIABILIT…"
type textarea "01/04/26 - McCormack Roofing Construction & Energy Solutions - GENERAL_LIABILIT…"
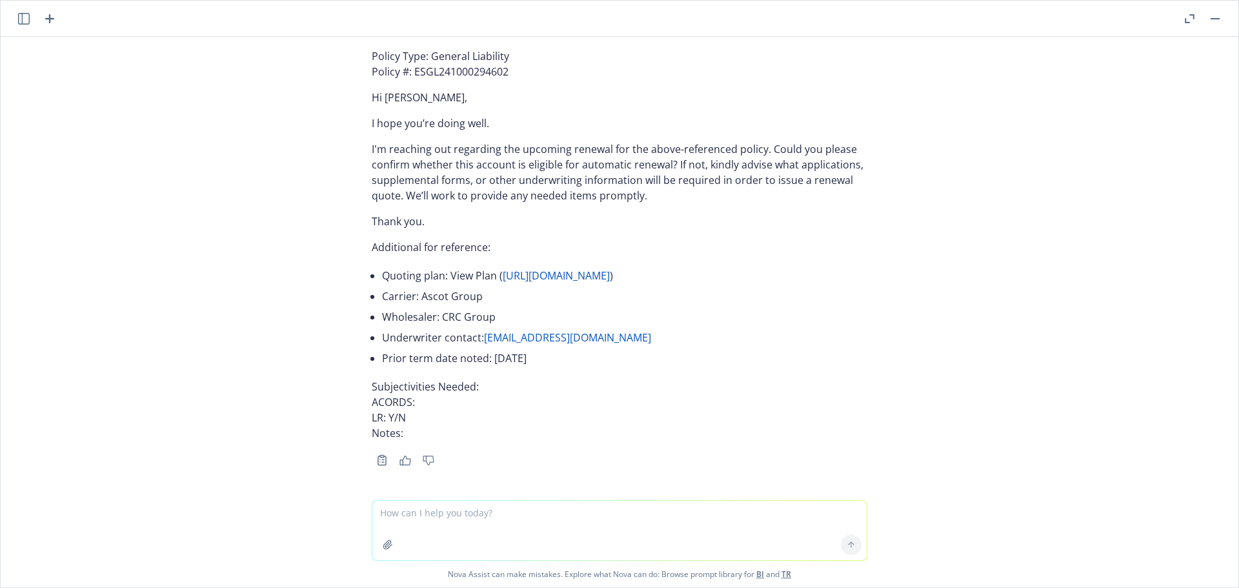
scroll to position [73966, 0]
drag, startPoint x: 579, startPoint y: 209, endPoint x: 405, endPoint y: 187, distance: 175.6
click at [405, 38] on p "Subject: Renewal Solicitation - 01/04/2026 - General Liability - McCormack Roof…" at bounding box center [620, 22] width 496 height 31
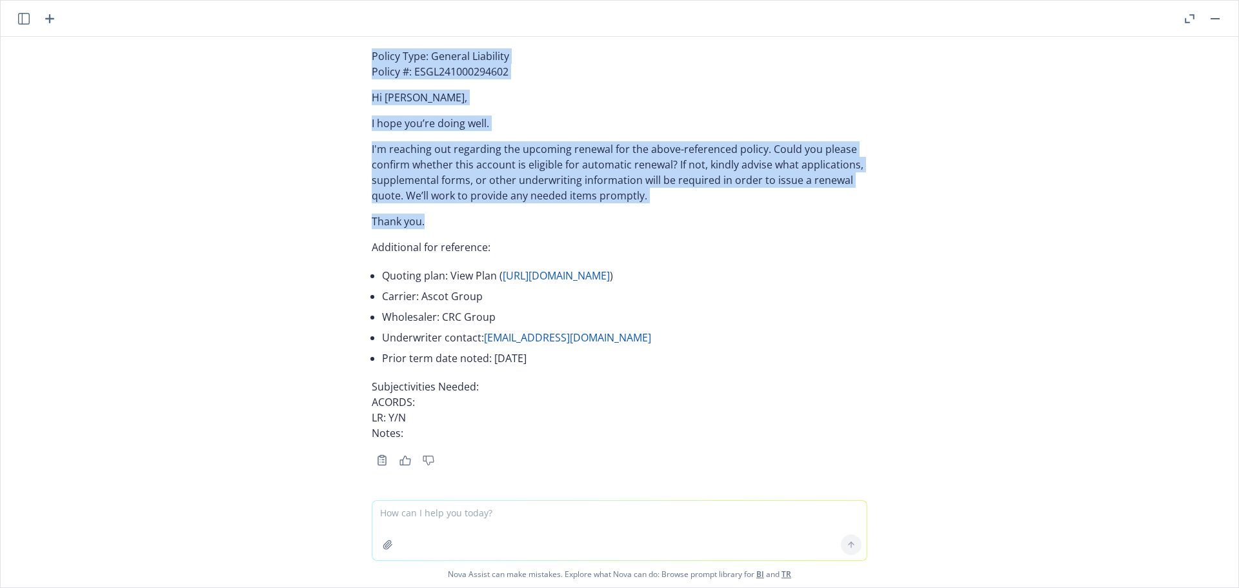
drag, startPoint x: 417, startPoint y: 371, endPoint x: 326, endPoint y: 236, distance: 163.6
click at [326, 236] on div "Absolutely! Please provide the information you want inserted: Renewal date Cove…" at bounding box center [620, 268] width 1238 height 463
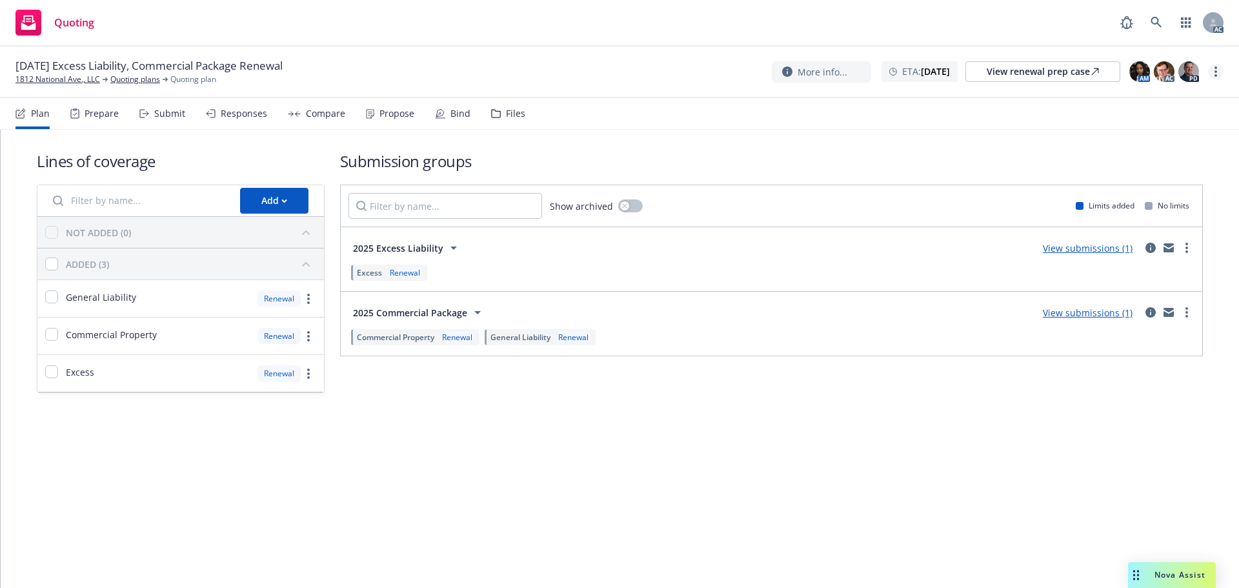
click at [1216, 72] on circle "more" at bounding box center [1215, 71] width 3 height 3
drag, startPoint x: 1138, startPoint y: 92, endPoint x: 1127, endPoint y: 94, distance: 10.5
click at [1138, 92] on link "Copy logging email" at bounding box center [1151, 98] width 144 height 26
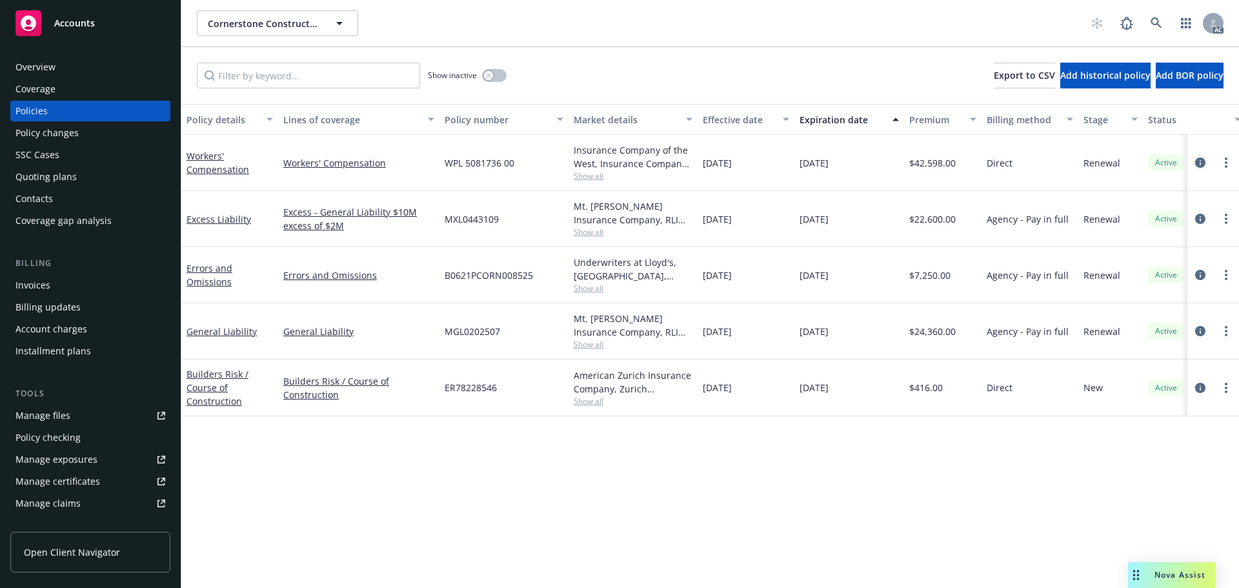
click at [1196, 163] on icon "circleInformation" at bounding box center [1200, 162] width 10 height 10
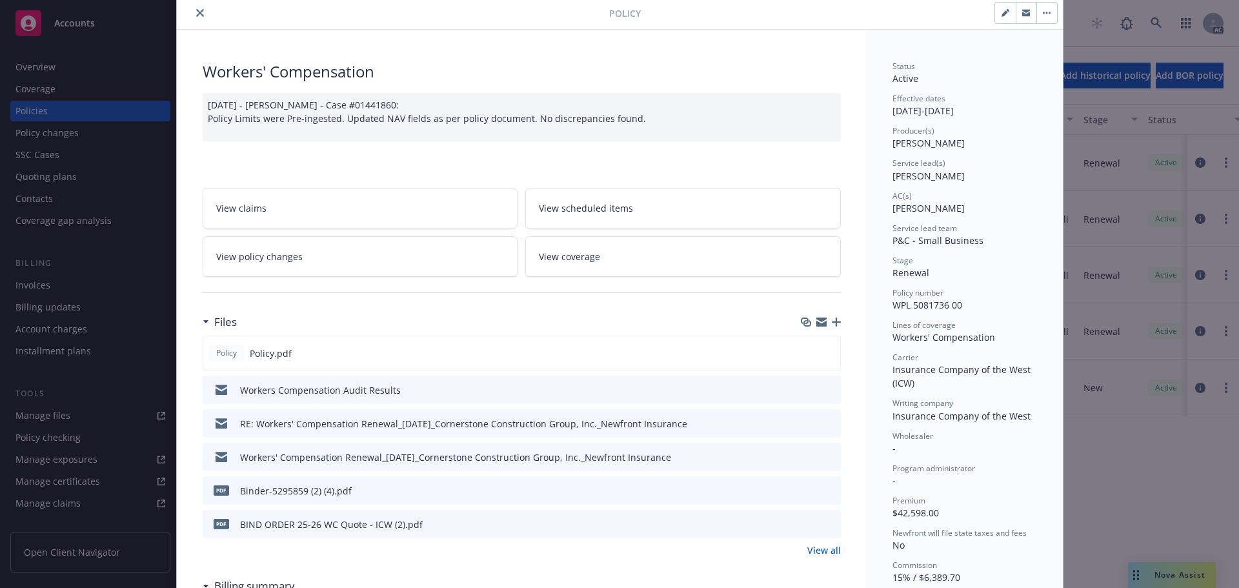
scroll to position [65, 0]
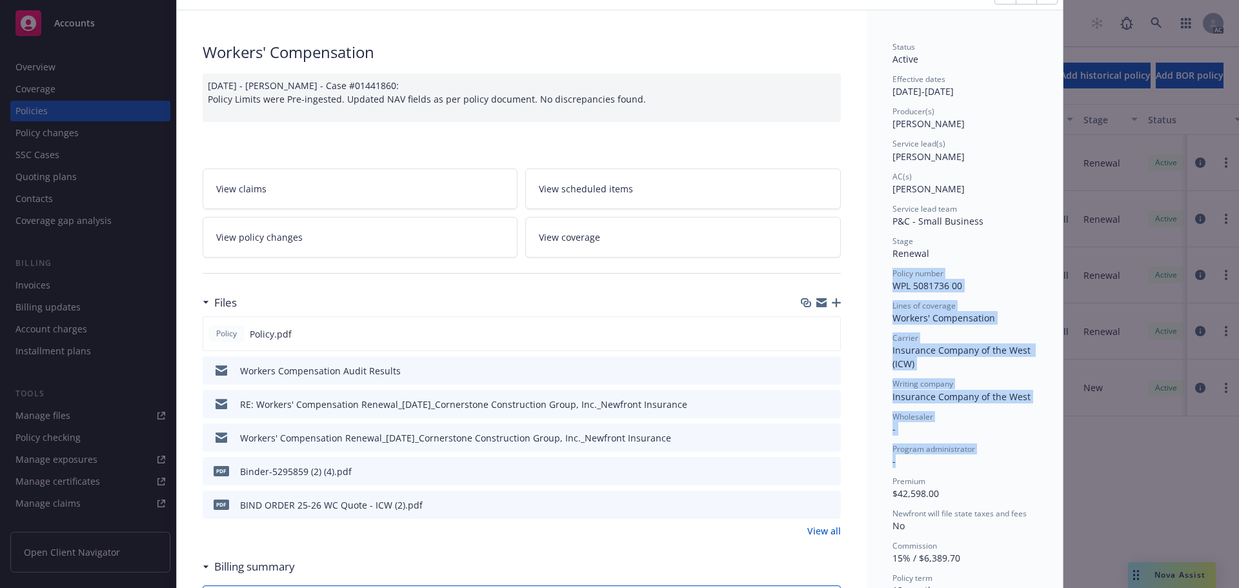
drag, startPoint x: 883, startPoint y: 274, endPoint x: 1021, endPoint y: 470, distance: 239.9
copy div "Policy number WPL 5081736 00 Lines of coverage Workers' Compensation Carrier In…"
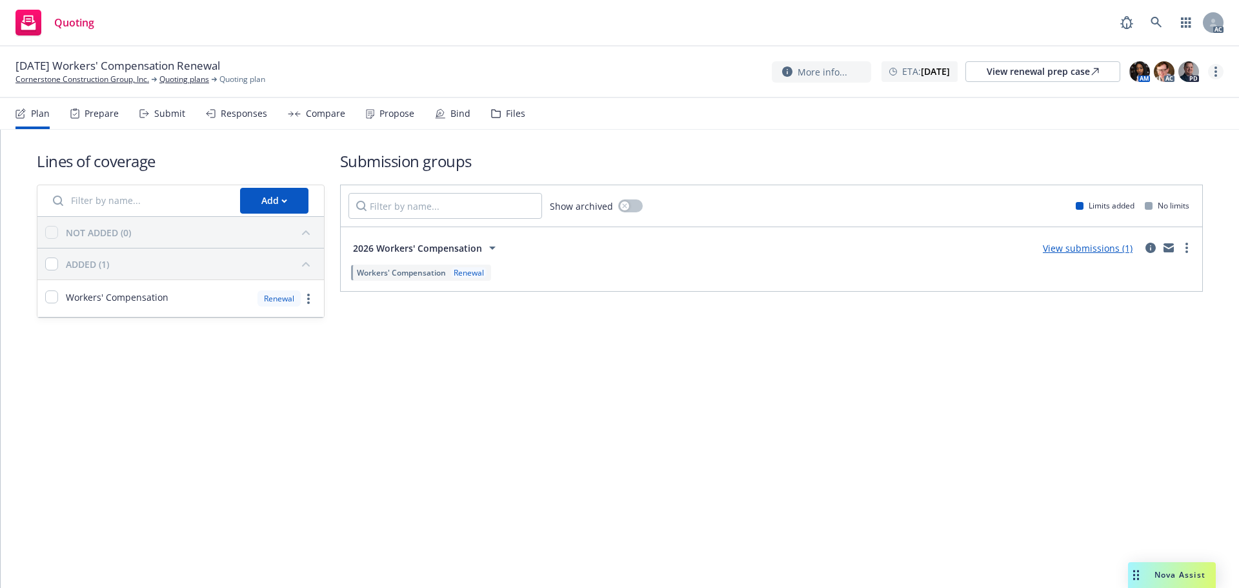
click at [1216, 70] on icon "more" at bounding box center [1215, 71] width 3 height 10
drag, startPoint x: 1173, startPoint y: 99, endPoint x: 1034, endPoint y: 99, distance: 139.4
click at [1173, 99] on link "Copy logging email" at bounding box center [1151, 98] width 144 height 26
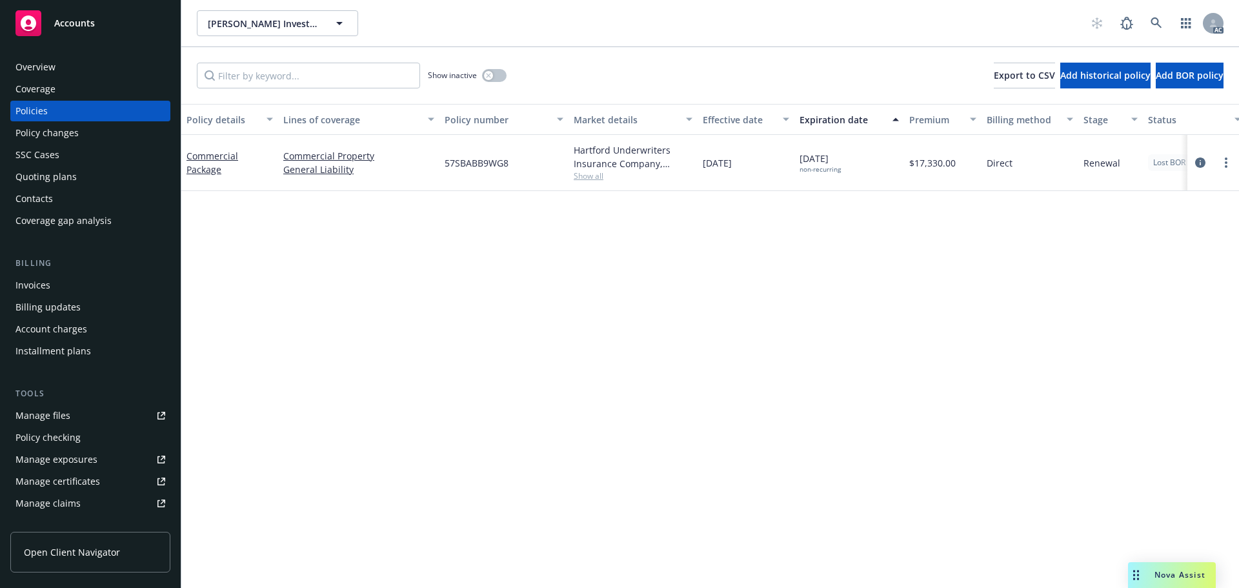
click at [598, 179] on span "Show all" at bounding box center [633, 175] width 119 height 11
click at [840, 254] on div "Policy details Lines of coverage Policy number Market details Effective date Ex…" at bounding box center [710, 346] width 1058 height 484
click at [1199, 163] on icon "circleInformation" at bounding box center [1200, 162] width 10 height 10
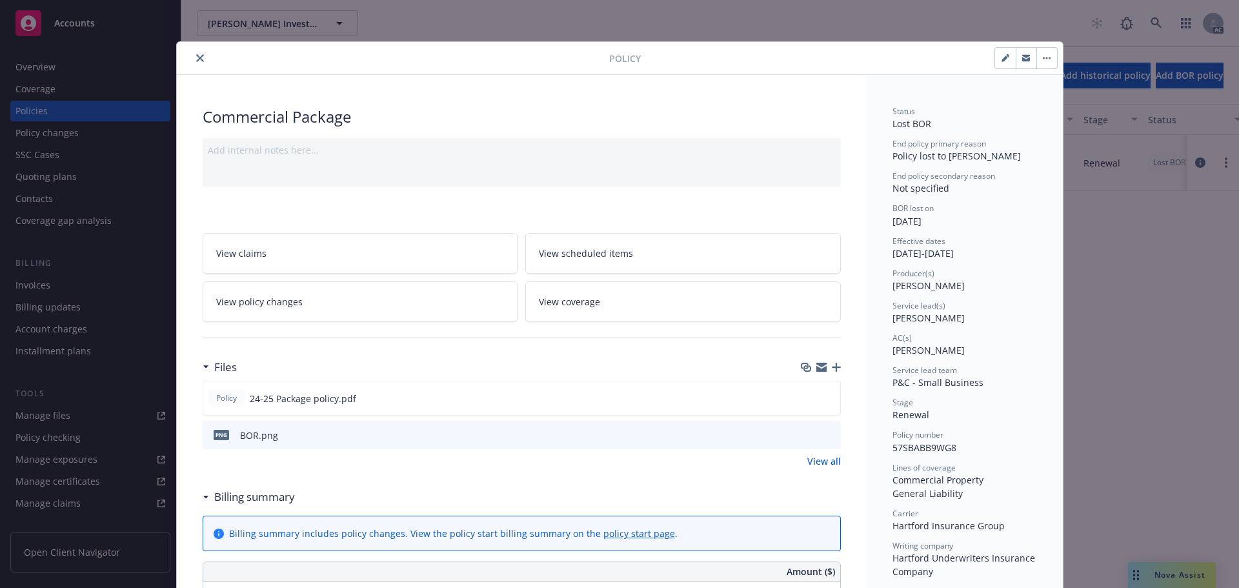
click at [185, 57] on div at bounding box center [395, 57] width 427 height 15
click at [196, 57] on icon "close" at bounding box center [200, 58] width 8 height 8
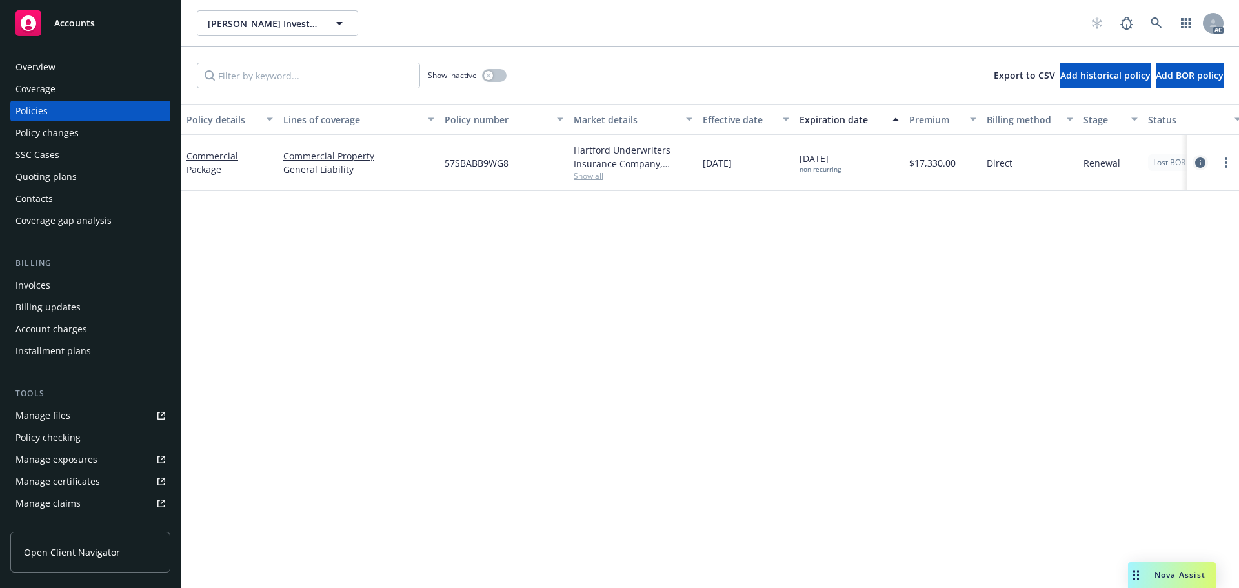
click at [1201, 159] on icon "circleInformation" at bounding box center [1200, 162] width 10 height 10
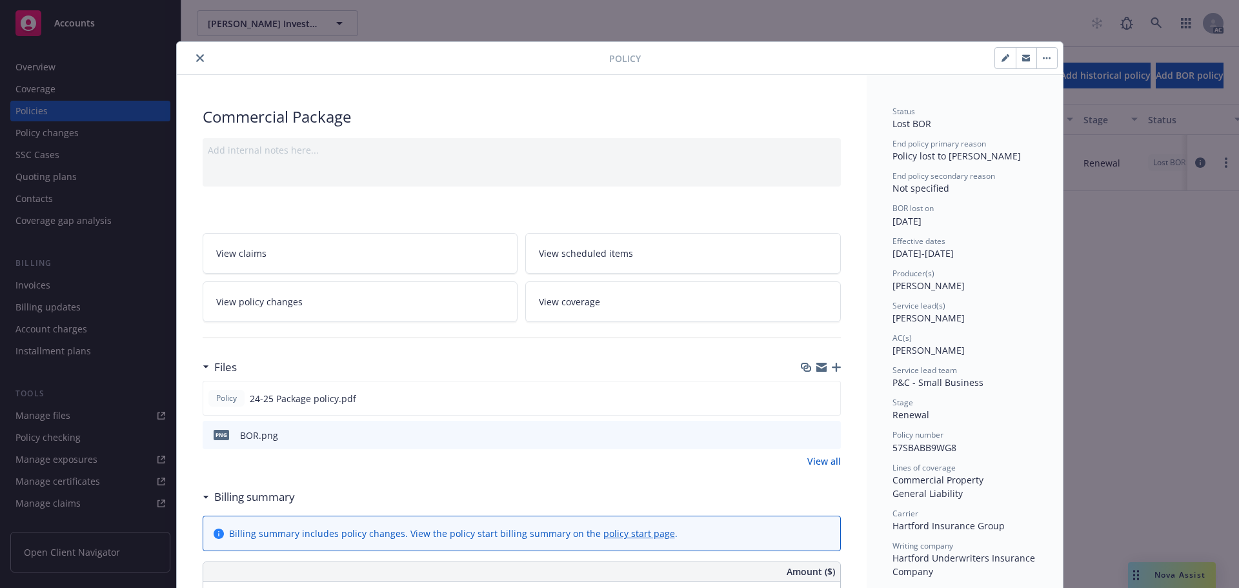
scroll to position [39, 0]
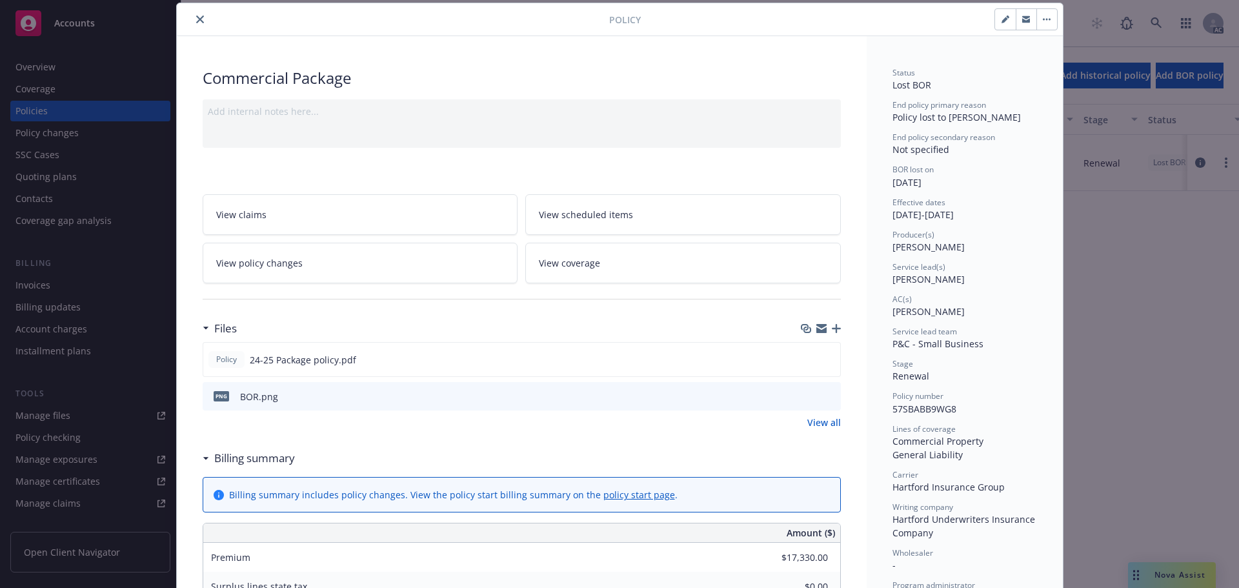
click at [825, 390] on button at bounding box center [830, 397] width 12 height 14
click at [824, 397] on icon "preview file" at bounding box center [829, 395] width 12 height 9
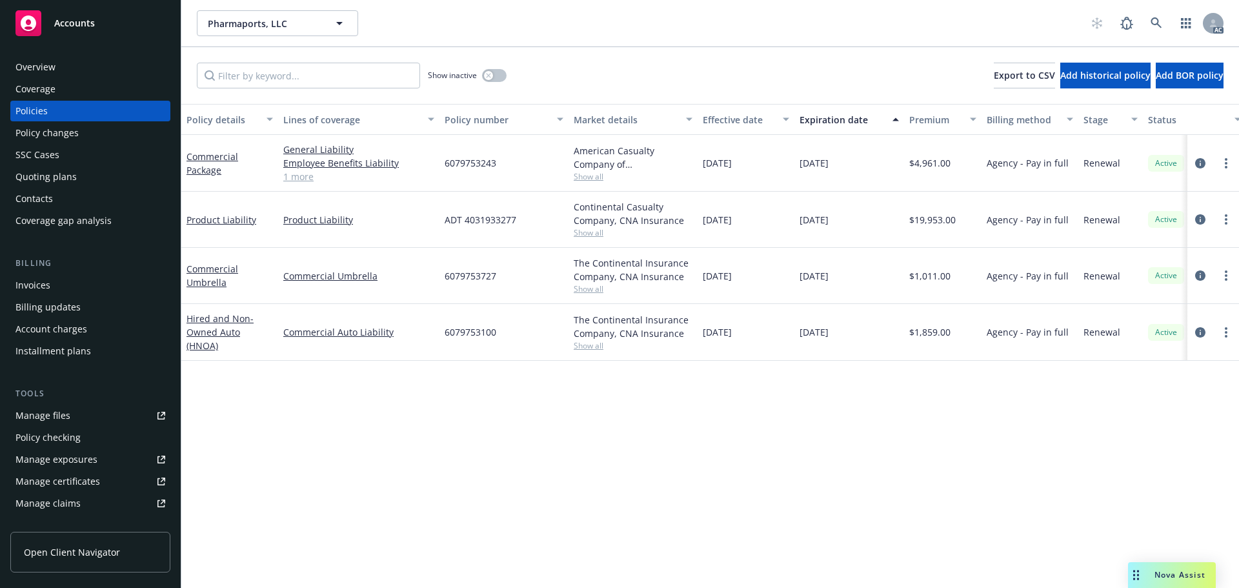
click at [590, 232] on span "Show all" at bounding box center [633, 232] width 119 height 11
click at [456, 414] on div "Policy details Lines of coverage Policy number Market details Effective date Ex…" at bounding box center [710, 346] width 1058 height 484
click at [583, 168] on div "American Casualty Company of [GEOGRAPHIC_DATA], [US_STATE], CNA Insurance" at bounding box center [633, 157] width 119 height 27
click at [583, 177] on span "Show all" at bounding box center [633, 176] width 119 height 11
drag, startPoint x: 529, startPoint y: 396, endPoint x: 550, endPoint y: 323, distance: 75.8
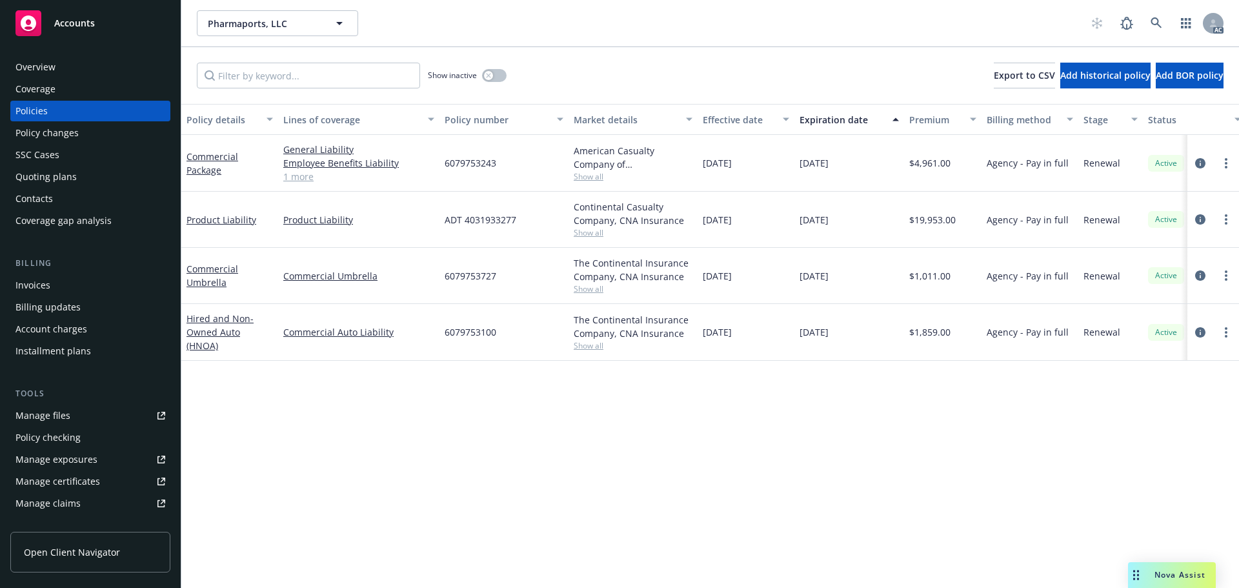
click at [529, 392] on div "Policy details Lines of coverage Policy number Market details Effective date Ex…" at bounding box center [710, 346] width 1058 height 484
click at [580, 288] on span "Show all" at bounding box center [633, 288] width 119 height 11
click at [517, 453] on div "Policy details Lines of coverage Policy number Market details Effective date Ex…" at bounding box center [710, 346] width 1058 height 484
click at [587, 345] on span "Show all" at bounding box center [633, 345] width 119 height 11
drag, startPoint x: 902, startPoint y: 445, endPoint x: 909, endPoint y: 436, distance: 11.0
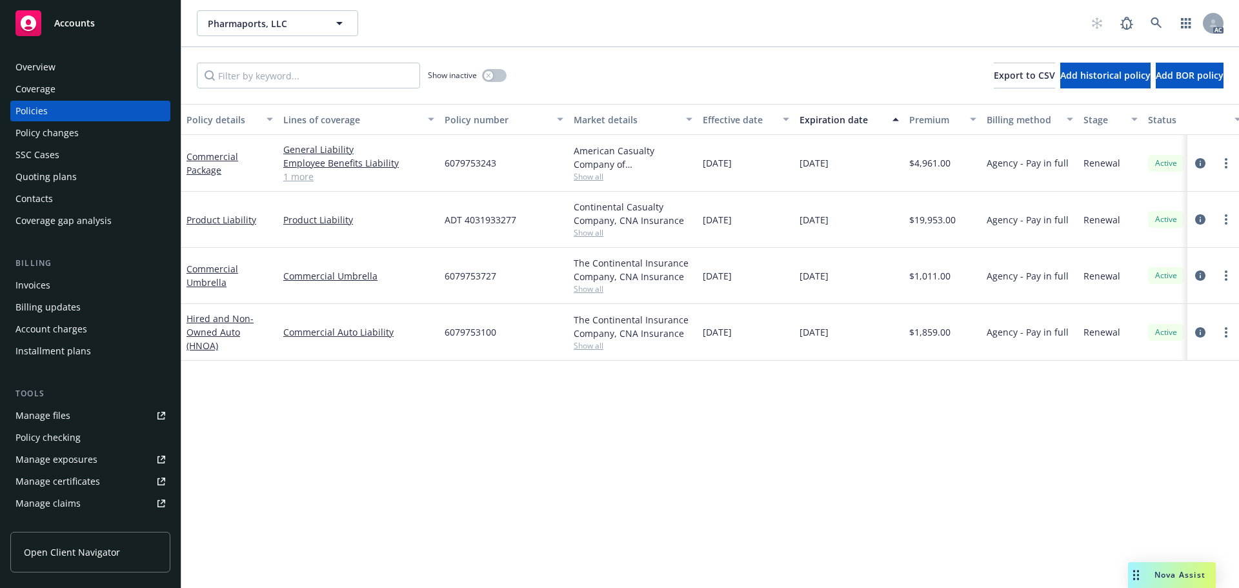
click at [904, 442] on div "Policy details Lines of coverage Policy number Market details Effective date Ex…" at bounding box center [710, 346] width 1058 height 484
click at [1198, 160] on icon "circleInformation" at bounding box center [1200, 163] width 10 height 10
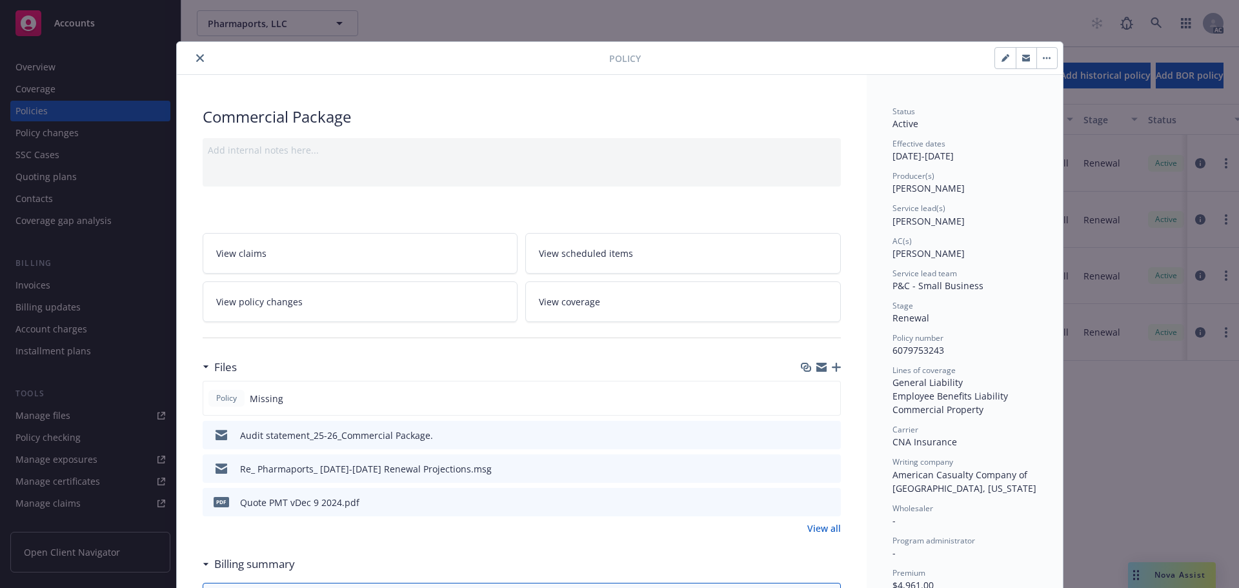
scroll to position [258, 0]
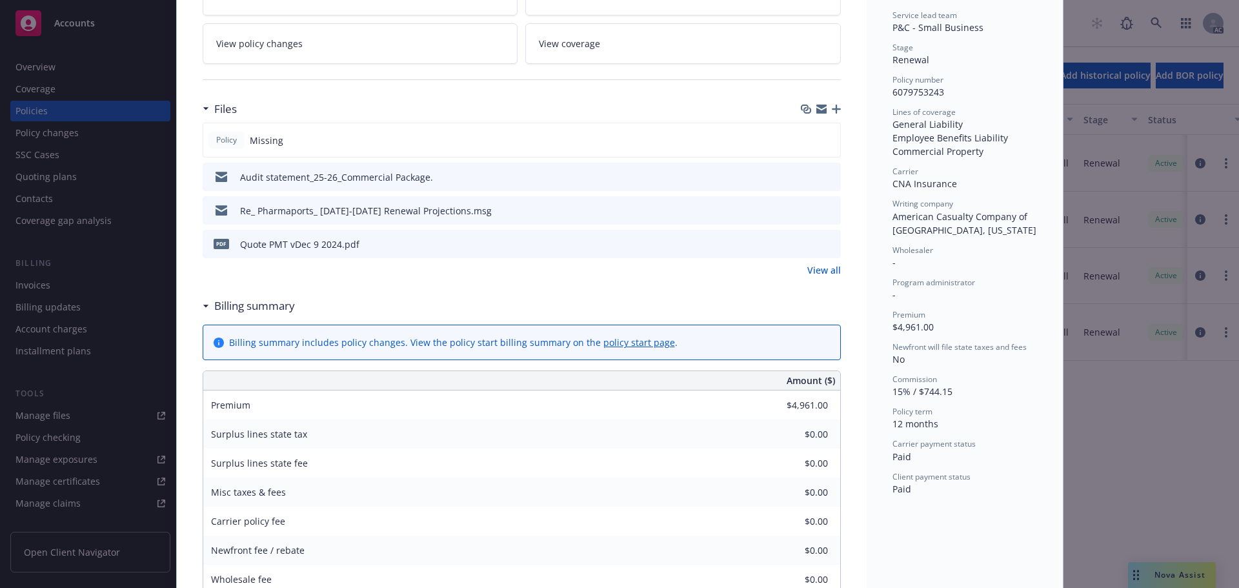
click at [821, 266] on link "View all" at bounding box center [824, 270] width 34 height 14
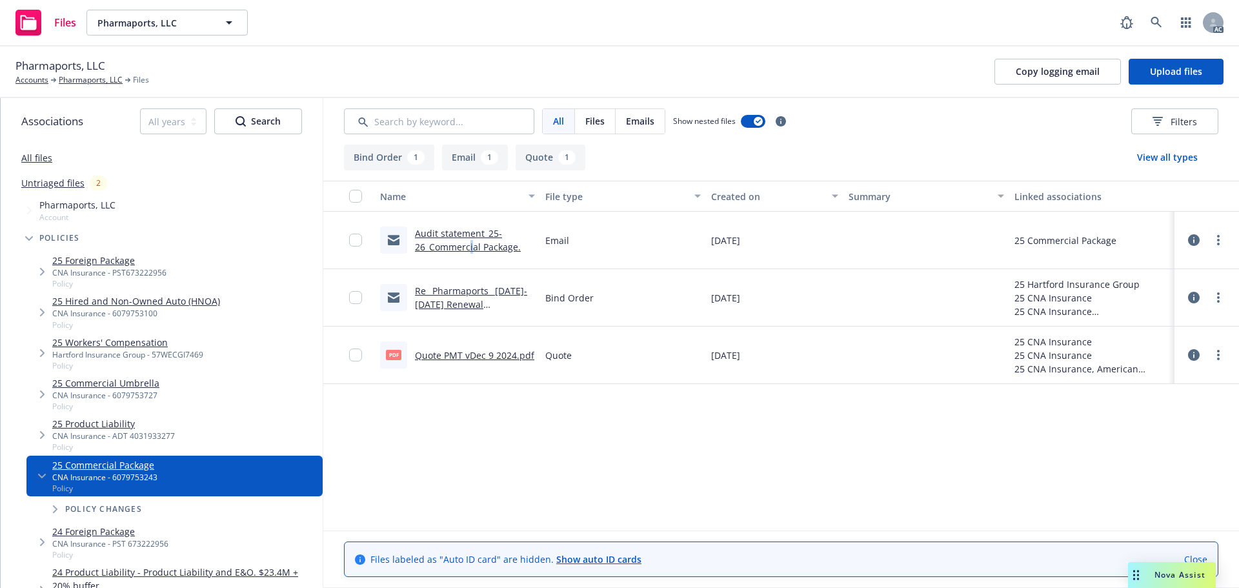
click at [472, 241] on link "Audit statement_25-26_Commercial Package." at bounding box center [468, 240] width 106 height 26
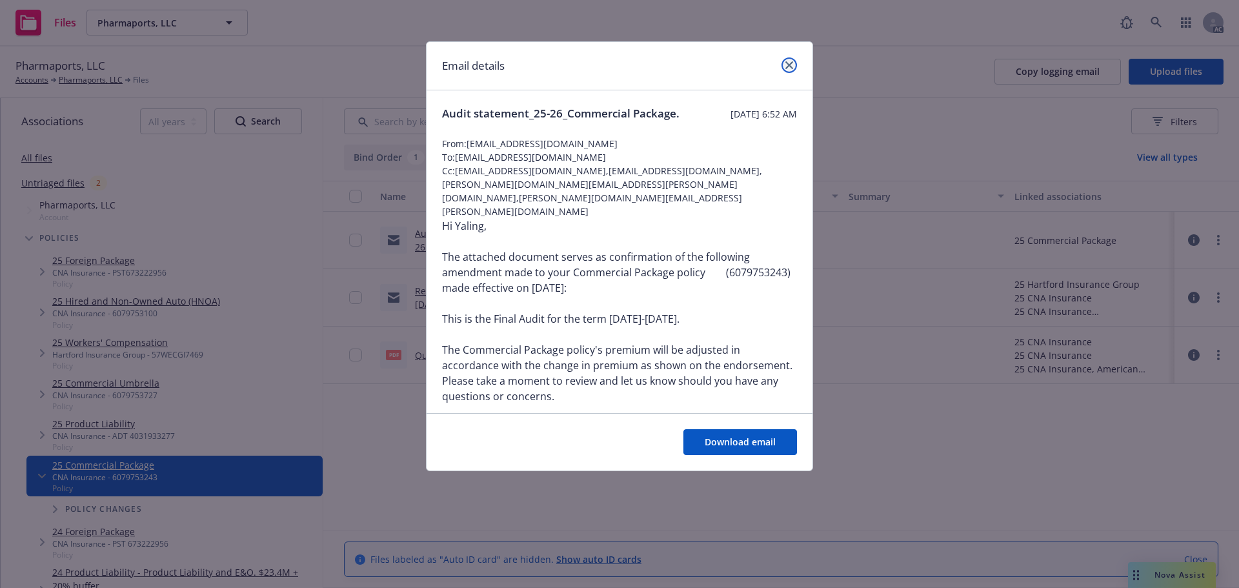
click at [795, 63] on link "close" at bounding box center [788, 64] width 15 height 15
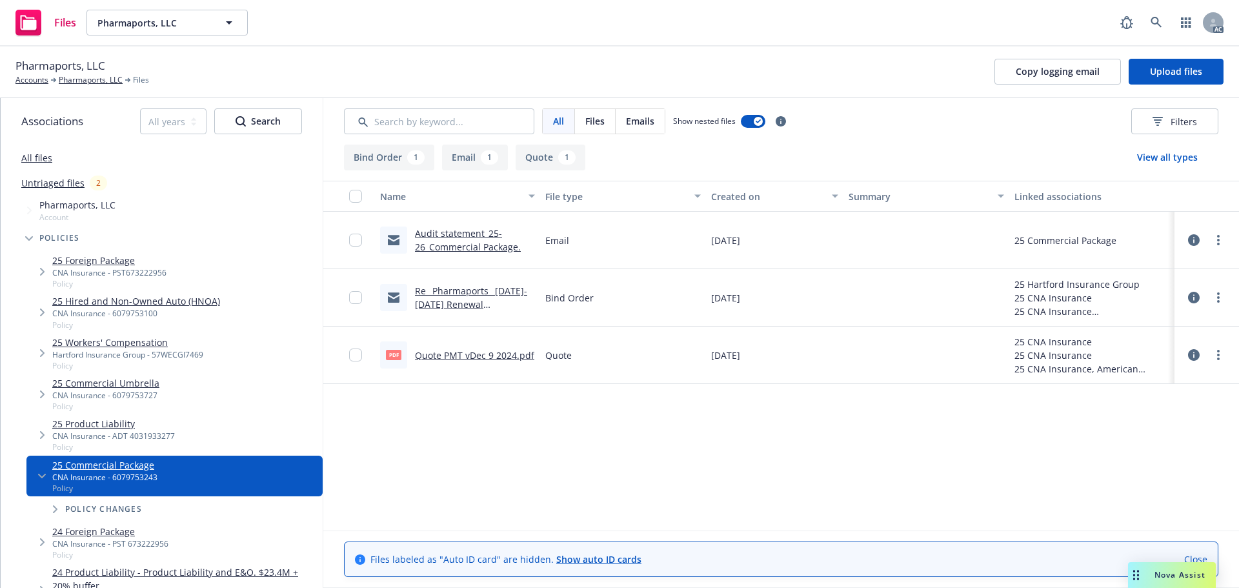
click at [491, 289] on link "Re_ Pharmaports_ 2025-2026 Renewal Projections.msg" at bounding box center [471, 304] width 112 height 39
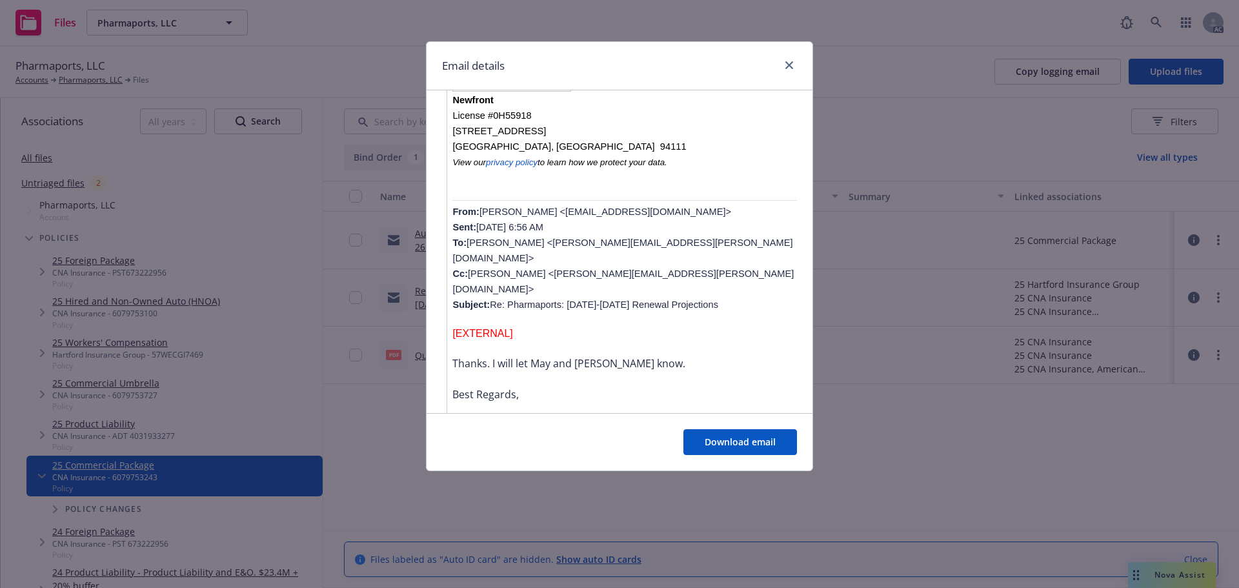
scroll to position [968, 0]
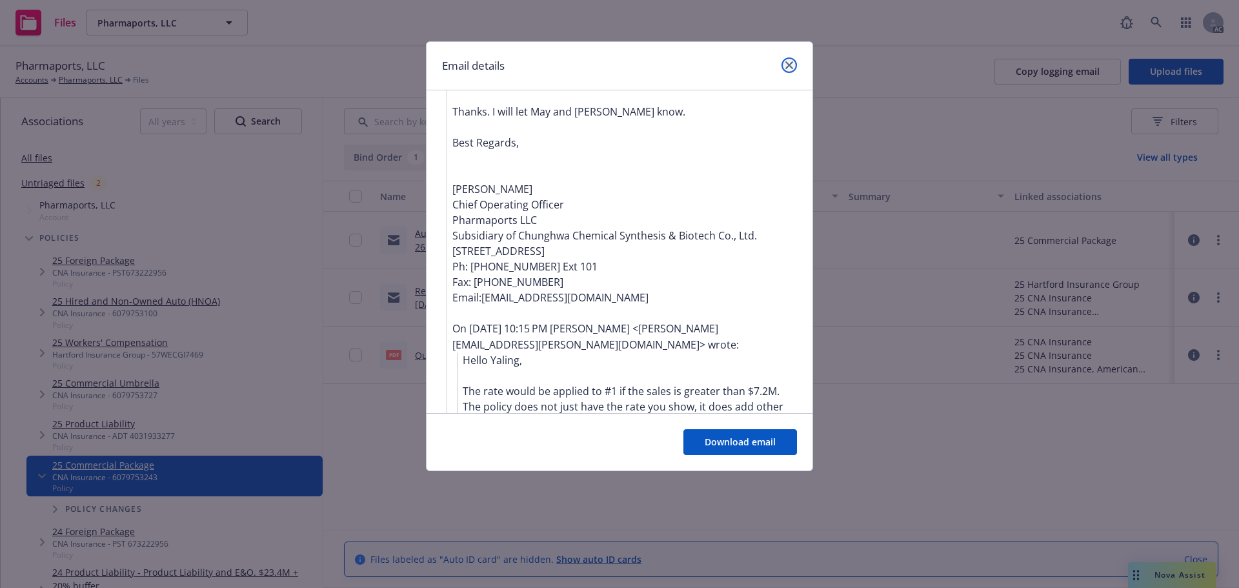
click at [787, 67] on icon "close" at bounding box center [789, 65] width 8 height 8
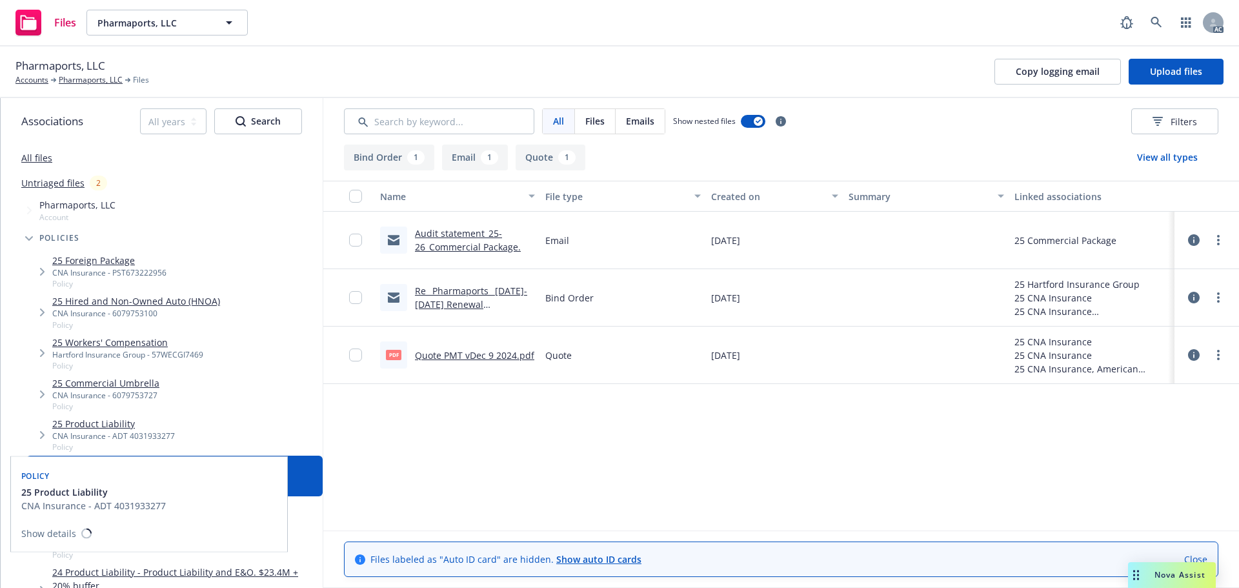
click at [100, 428] on link "25 Product Liability" at bounding box center [113, 424] width 123 height 14
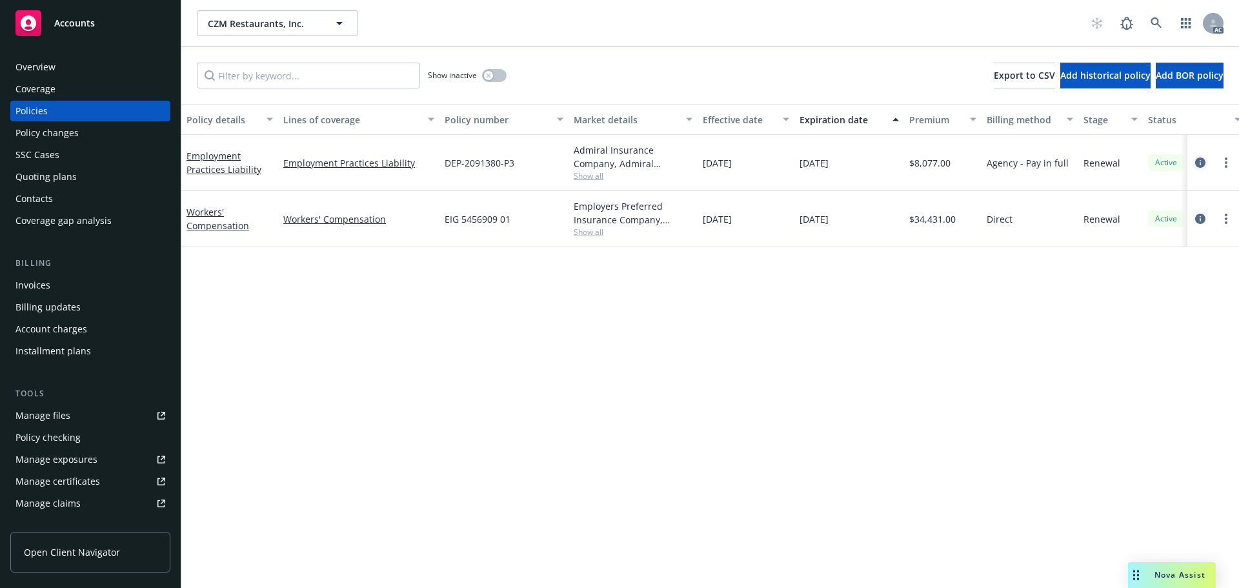
click at [1198, 162] on icon "circleInformation" at bounding box center [1200, 162] width 10 height 10
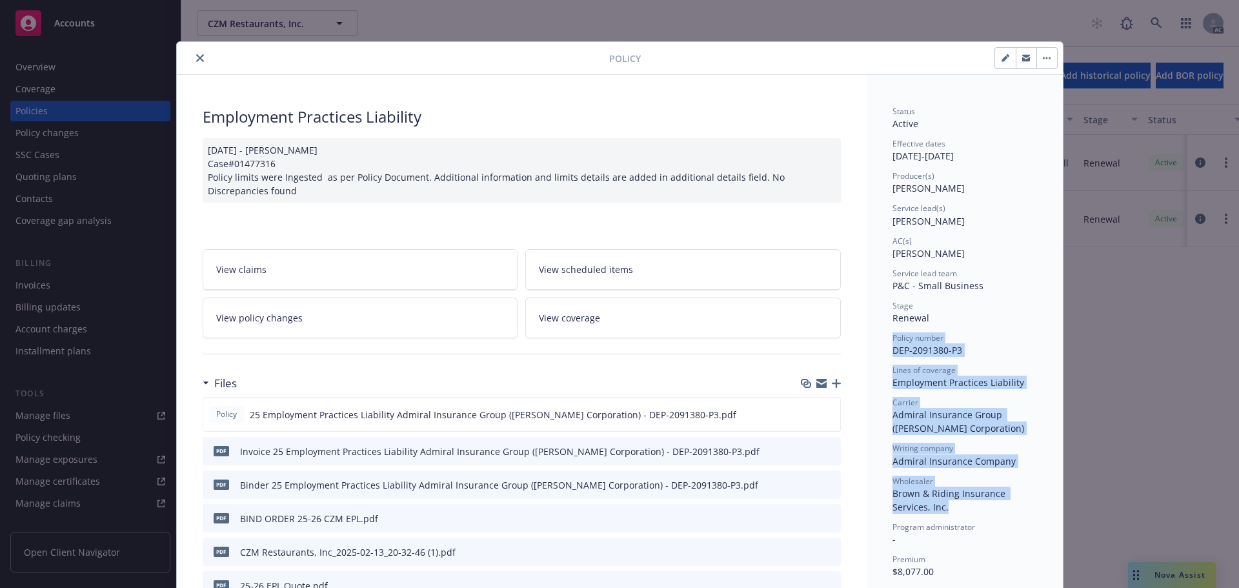
drag, startPoint x: 880, startPoint y: 337, endPoint x: 997, endPoint y: 510, distance: 209.2
copy div "Policy number DEP-2091380-P3 Lines of coverage Employment Practices Liability C…"
click at [196, 56] on icon "close" at bounding box center [200, 58] width 8 height 8
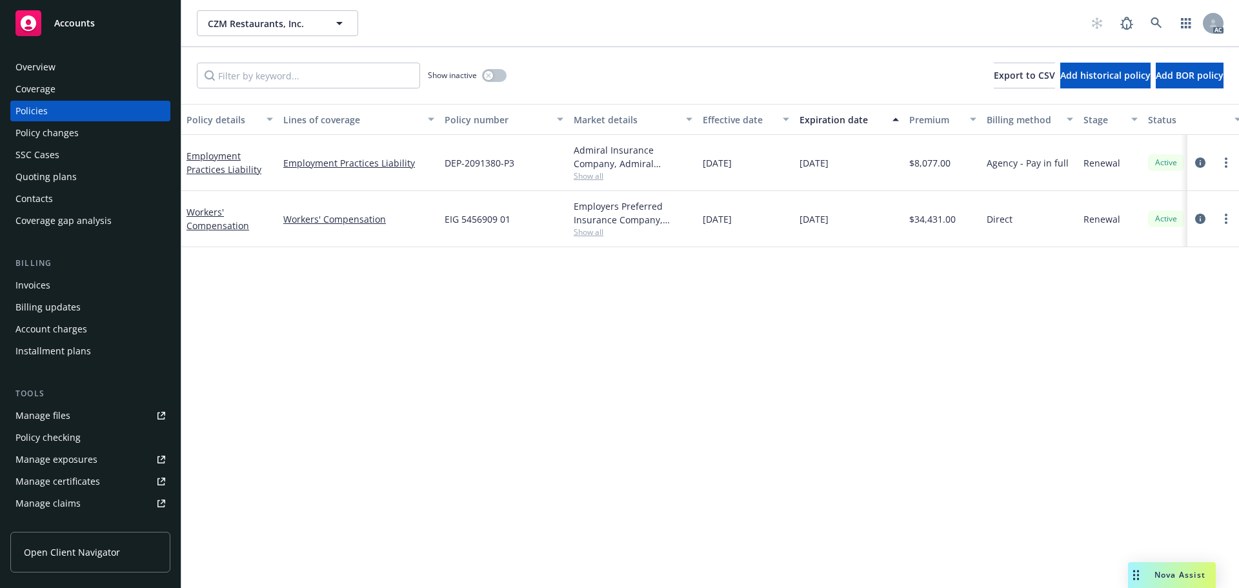
click at [1210, 219] on div at bounding box center [1212, 218] width 41 height 15
click at [1205, 221] on icon "circleInformation" at bounding box center [1200, 219] width 10 height 10
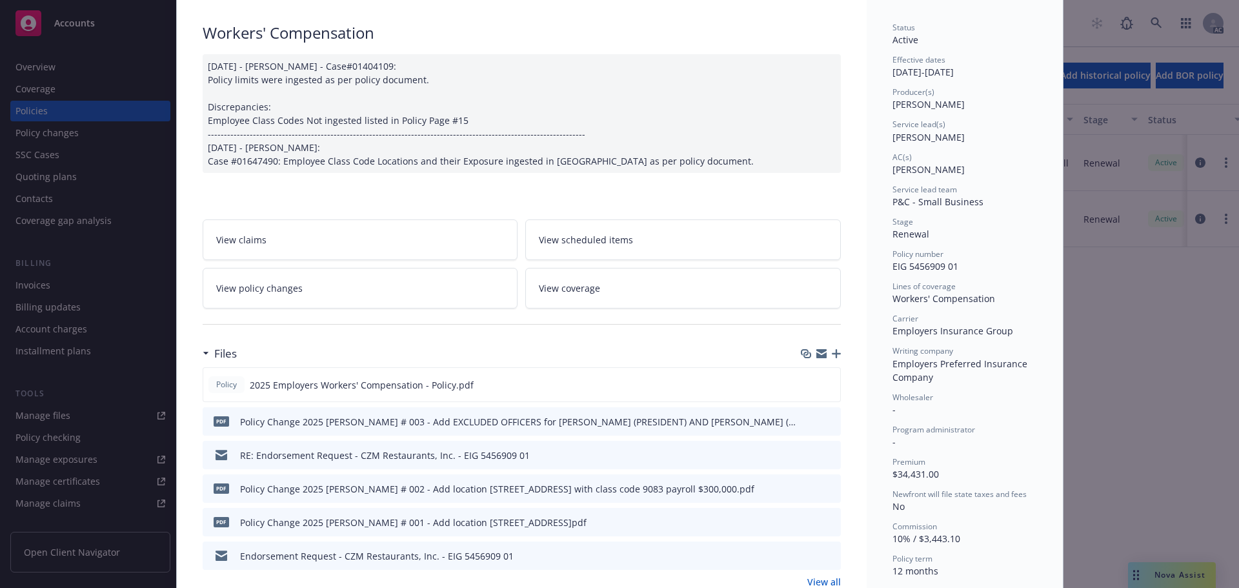
scroll to position [65, 0]
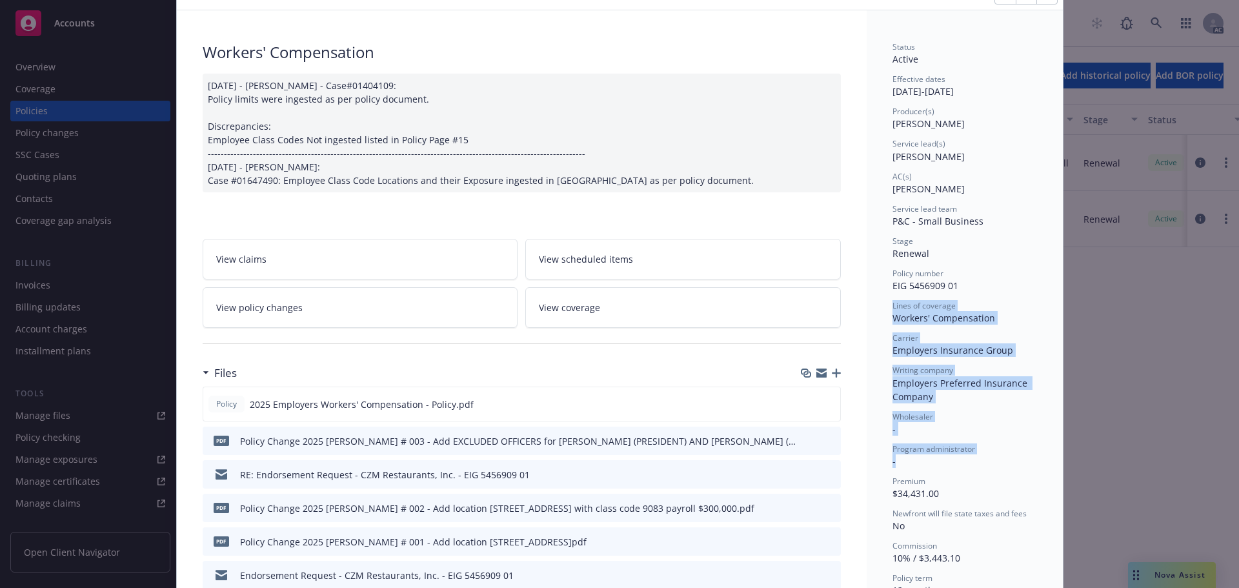
drag, startPoint x: 887, startPoint y: 306, endPoint x: 980, endPoint y: 461, distance: 180.6
click at [980, 461] on div "Status Active Effective dates 01/03/2025 - 01/03/2026 Producer(s) Josh Young Se…" at bounding box center [964, 351] width 145 height 621
copy div "Lines of coverage Workers' Compensation Carrier Employers Insurance Group Writi…"
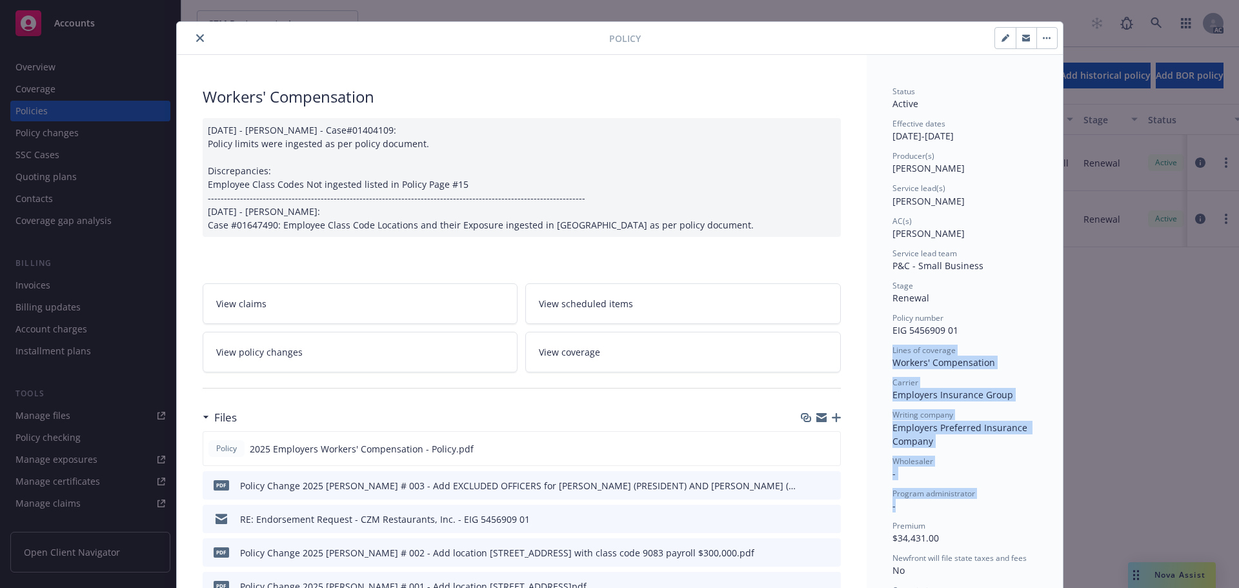
scroll to position [0, 0]
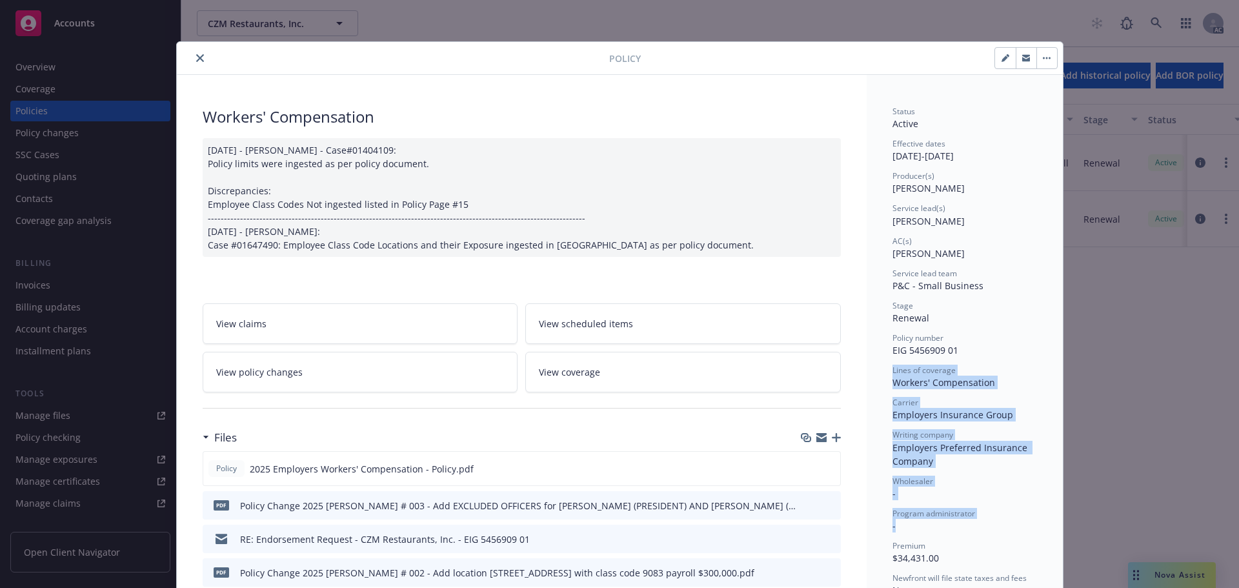
click at [198, 64] on button "close" at bounding box center [199, 57] width 15 height 15
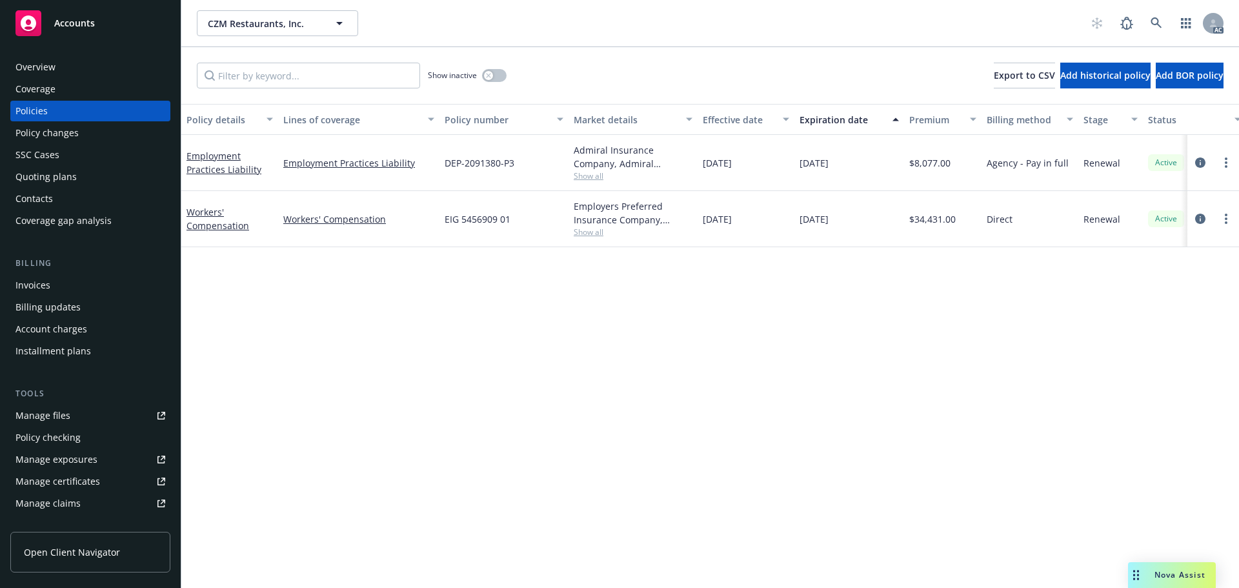
click at [902, 308] on div "Policy details Lines of coverage Policy number Market details Effective date Ex…" at bounding box center [710, 346] width 1058 height 484
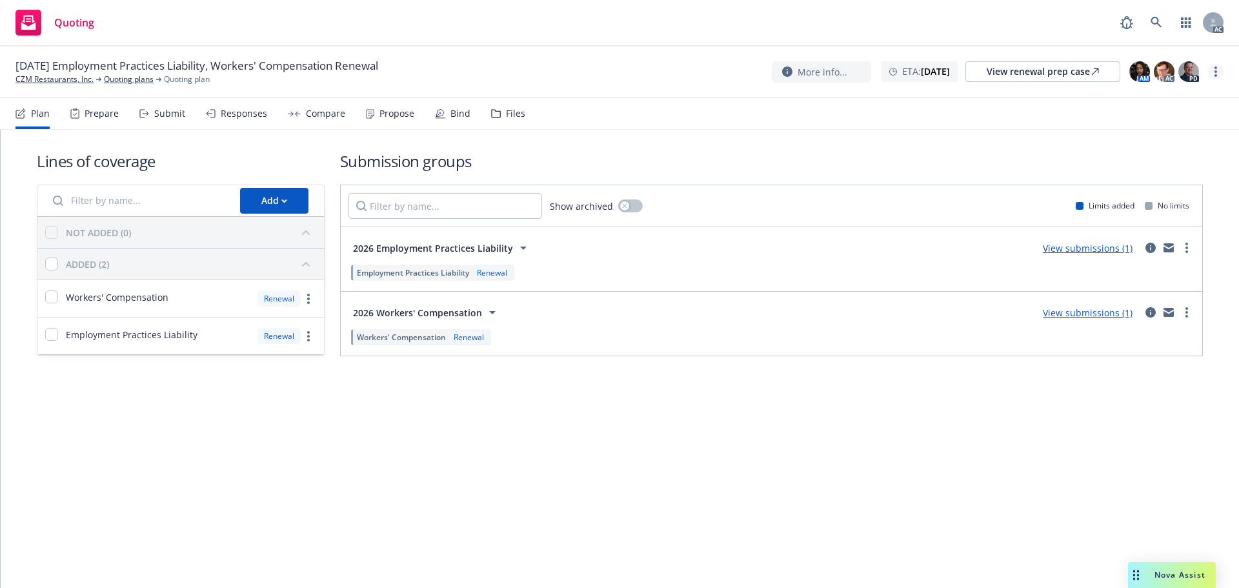
click at [1213, 77] on link "more" at bounding box center [1215, 71] width 15 height 15
click at [1173, 101] on link "Copy logging email" at bounding box center [1151, 99] width 144 height 26
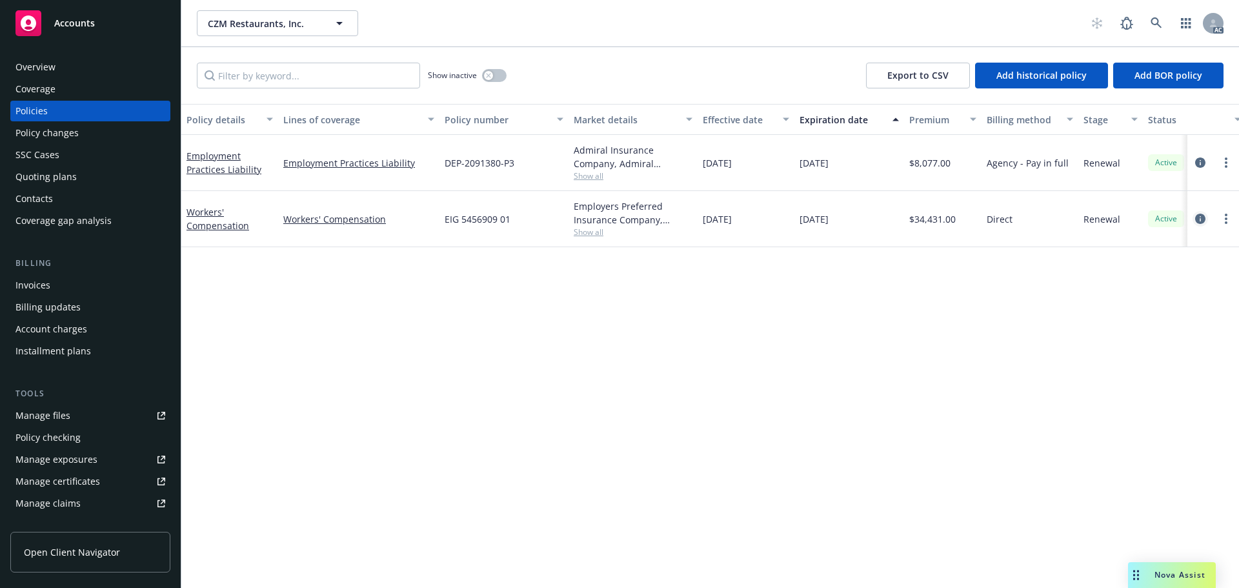
click at [1200, 218] on icon "circleInformation" at bounding box center [1200, 219] width 10 height 10
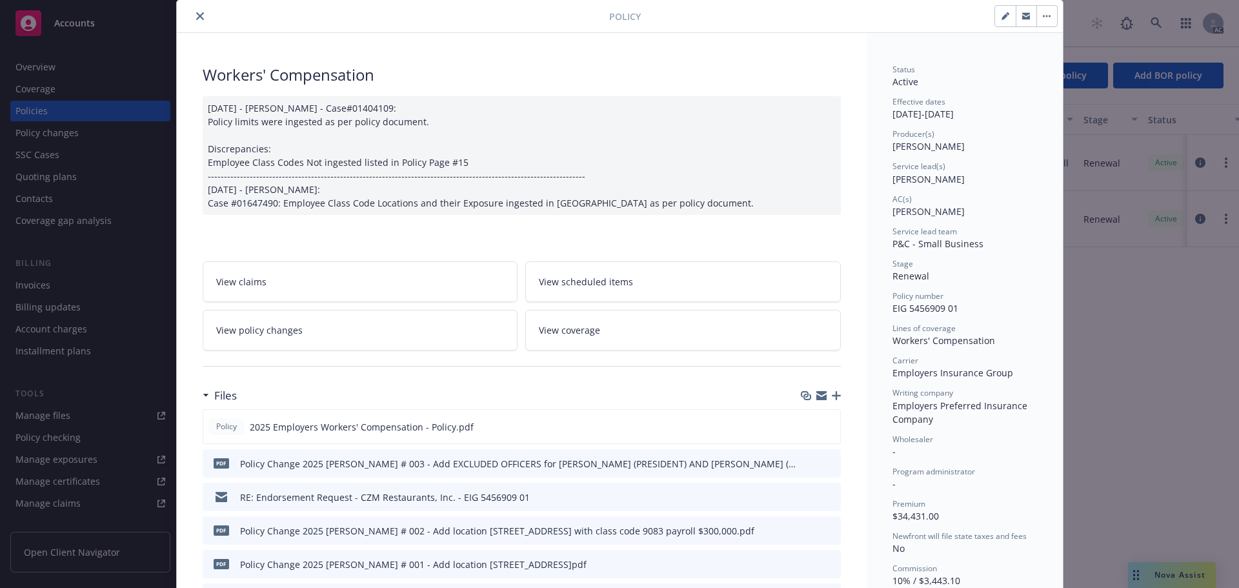
scroll to position [65, 0]
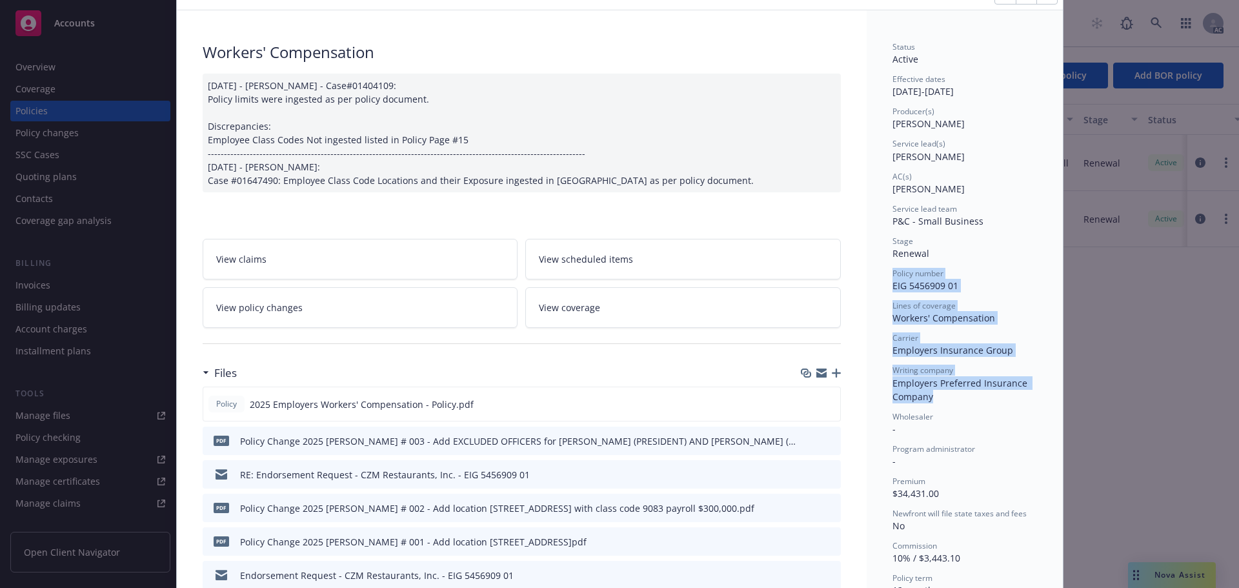
drag, startPoint x: 887, startPoint y: 272, endPoint x: 996, endPoint y: 399, distance: 167.5
click at [996, 399] on div "Status Active Effective dates [DATE] - [DATE] Producer(s) [PERSON_NAME] Service…" at bounding box center [964, 351] width 145 height 621
copy div "Policy number EIG 5456909 01 Lines of coverage Workers' Compensation Carrier Em…"
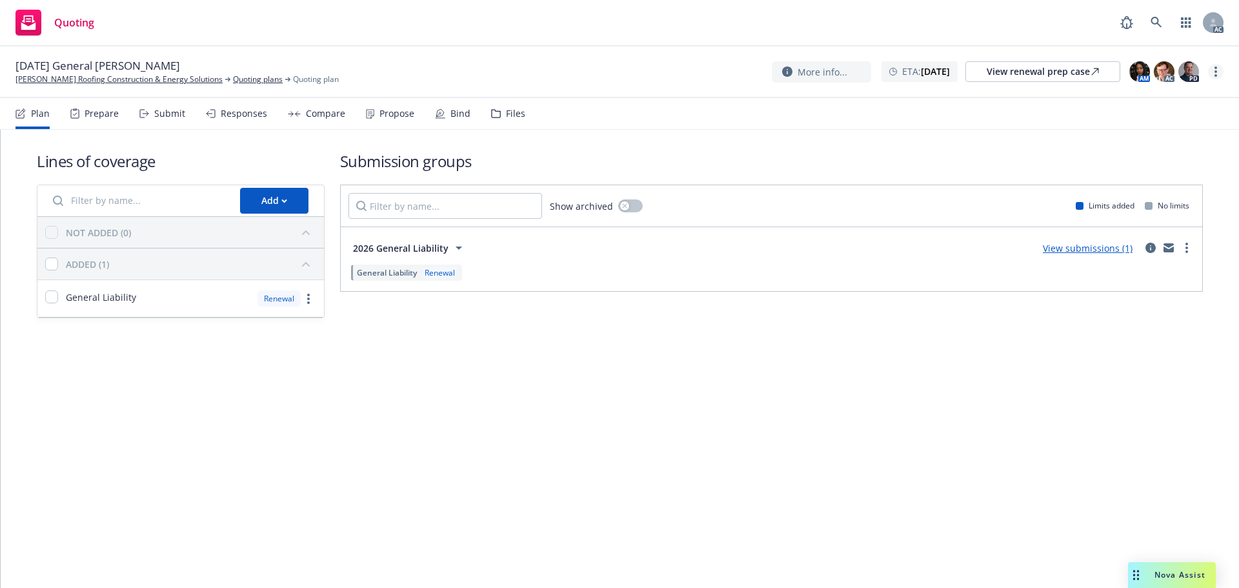
click at [1212, 70] on link "more" at bounding box center [1215, 71] width 15 height 15
click at [1159, 88] on link "Copy logging email" at bounding box center [1151, 98] width 144 height 26
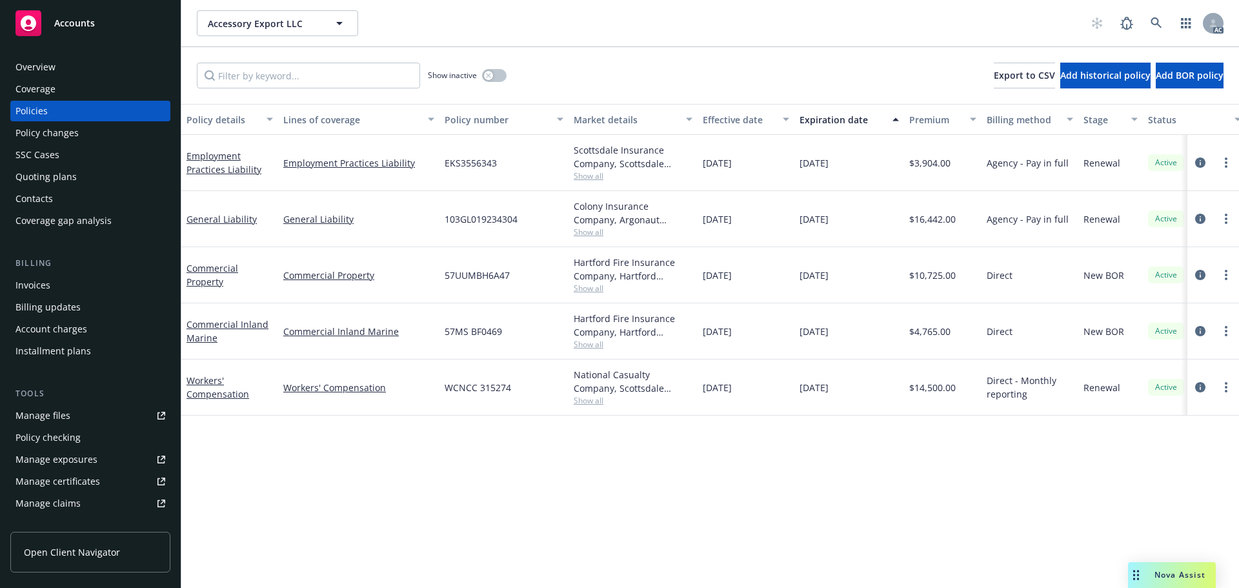
click at [594, 175] on span "Show all" at bounding box center [633, 175] width 119 height 11
drag, startPoint x: 506, startPoint y: 482, endPoint x: 461, endPoint y: 345, distance: 143.8
click at [505, 479] on div "Policy details Lines of coverage Policy number Market details Effective date Ex…" at bounding box center [710, 346] width 1058 height 484
drag, startPoint x: 499, startPoint y: 162, endPoint x: 445, endPoint y: 161, distance: 54.2
click at [445, 161] on div "EKS3556343" at bounding box center [503, 163] width 129 height 56
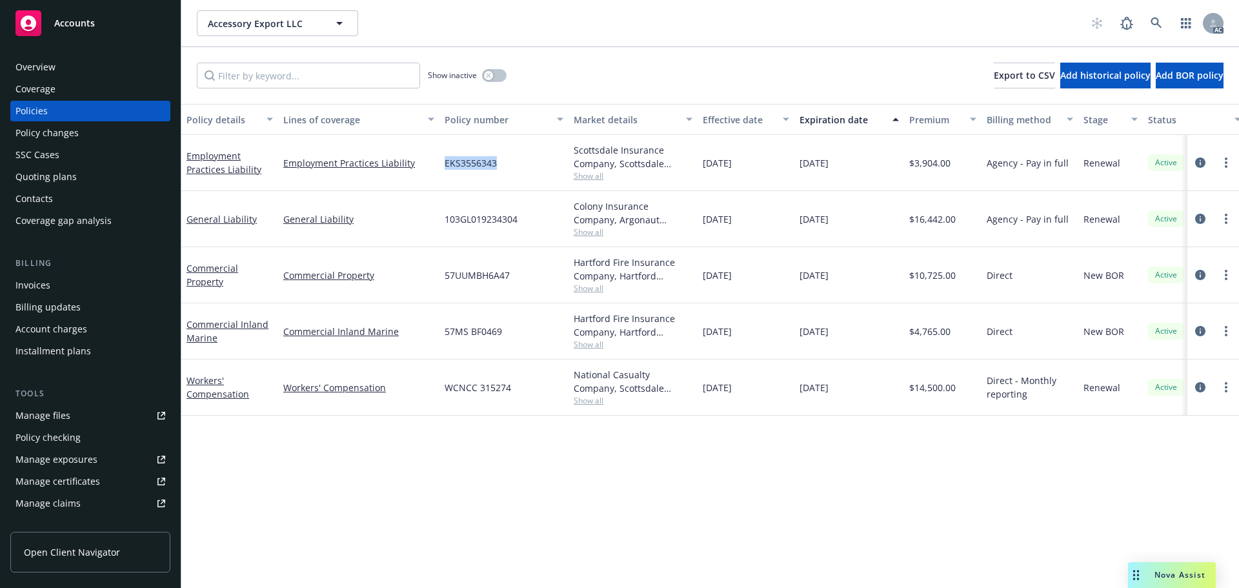
copy span "EKS3556343"
drag, startPoint x: 535, startPoint y: 219, endPoint x: 444, endPoint y: 217, distance: 91.0
click at [444, 217] on div "103GL019234304" at bounding box center [503, 219] width 129 height 56
copy span "103GL019234304"
